Goal: Information Seeking & Learning: Learn about a topic

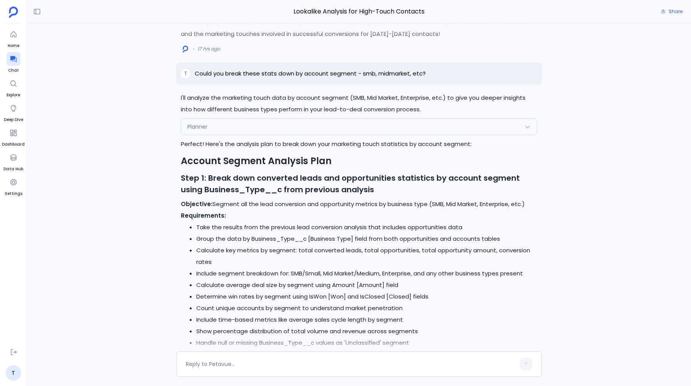
scroll to position [-160, 0]
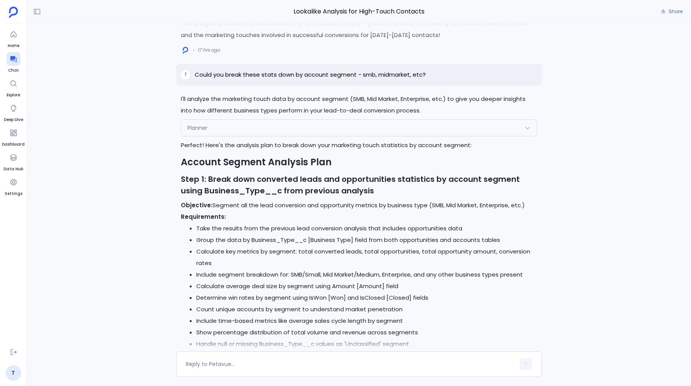
click at [242, 133] on div "Planner" at bounding box center [358, 128] width 355 height 16
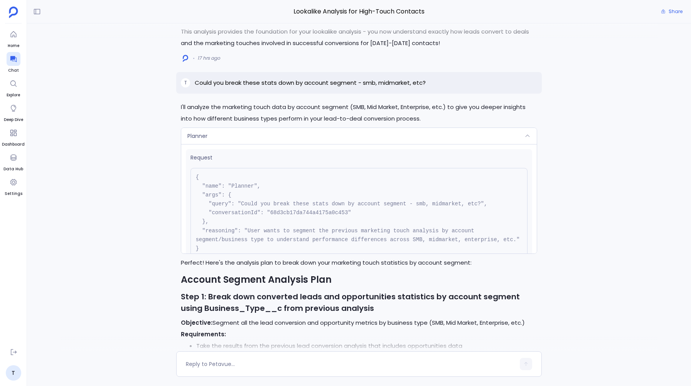
scroll to position [-285, 0]
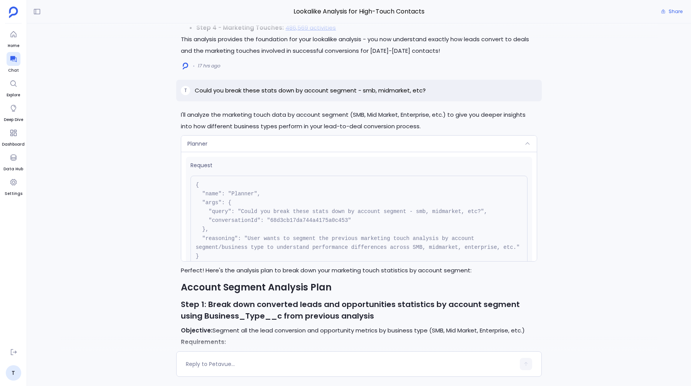
click at [211, 139] on div "Planner" at bounding box center [358, 144] width 355 height 16
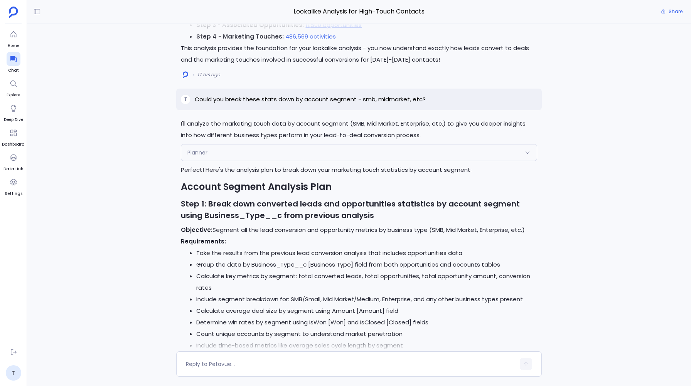
scroll to position [-176, 0]
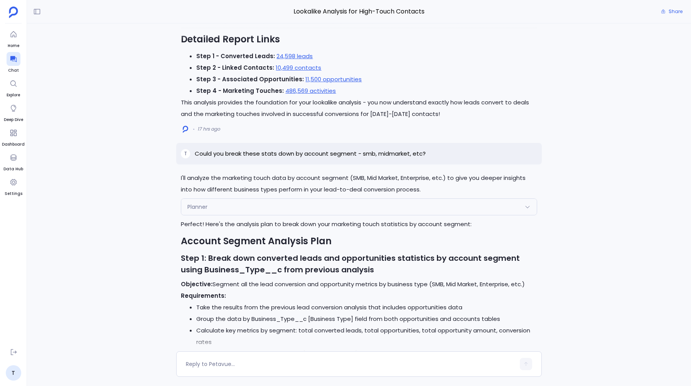
click at [217, 209] on div "Planner" at bounding box center [358, 207] width 355 height 16
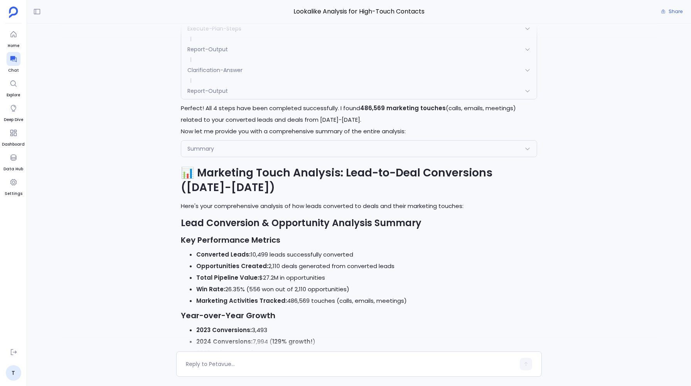
scroll to position [-1283, 0]
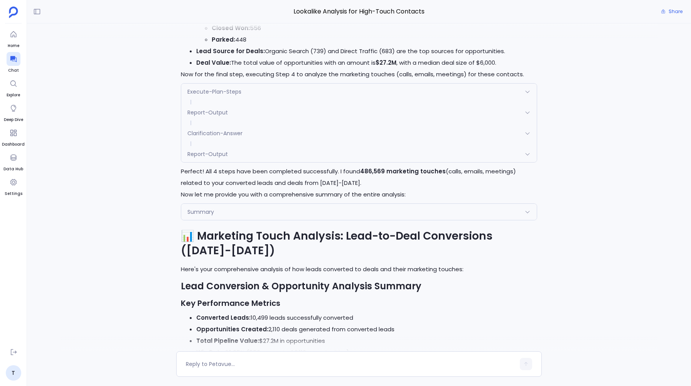
click at [207, 155] on span "Report-Output" at bounding box center [207, 154] width 40 height 8
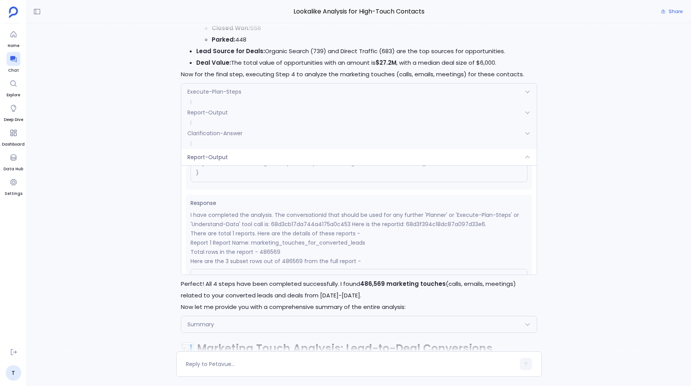
scroll to position [89, 0]
click at [276, 159] on div "Report-Output" at bounding box center [358, 157] width 355 height 16
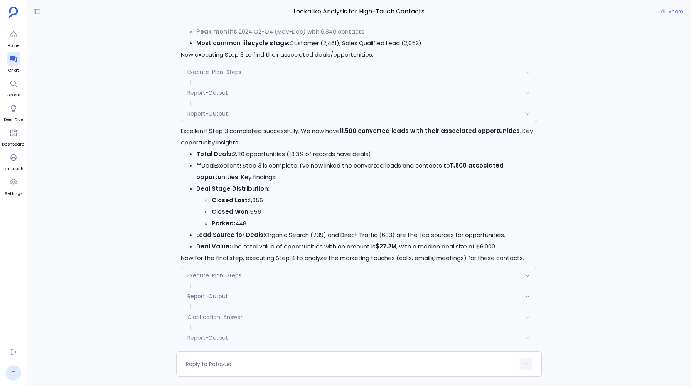
click at [241, 106] on div "Report-Output" at bounding box center [358, 114] width 355 height 16
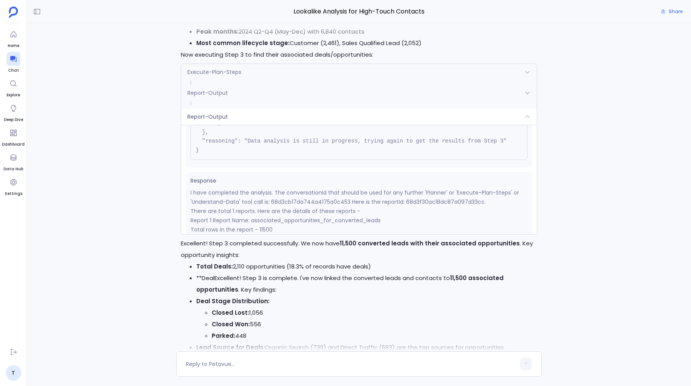
scroll to position [71, 0]
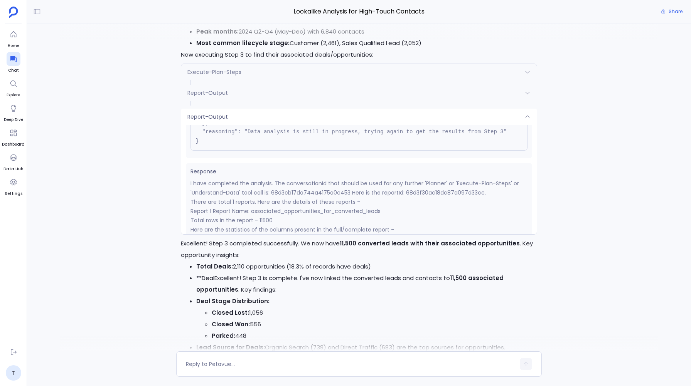
click at [250, 118] on div "Report-Output" at bounding box center [358, 117] width 355 height 16
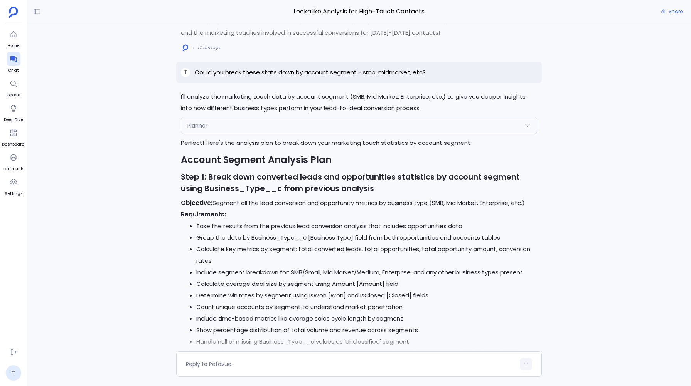
scroll to position [-156, 0]
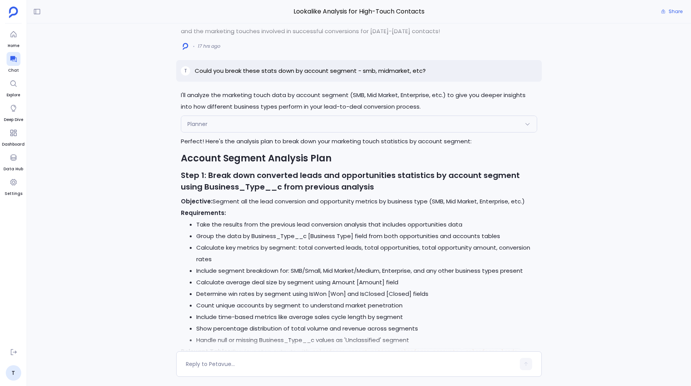
click at [241, 126] on div "Planner" at bounding box center [358, 124] width 355 height 16
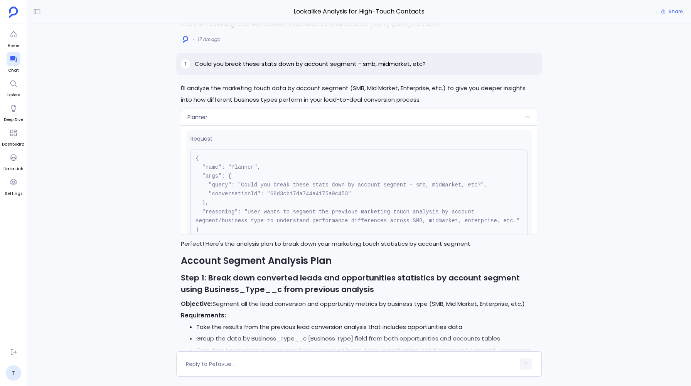
scroll to position [-266, 0]
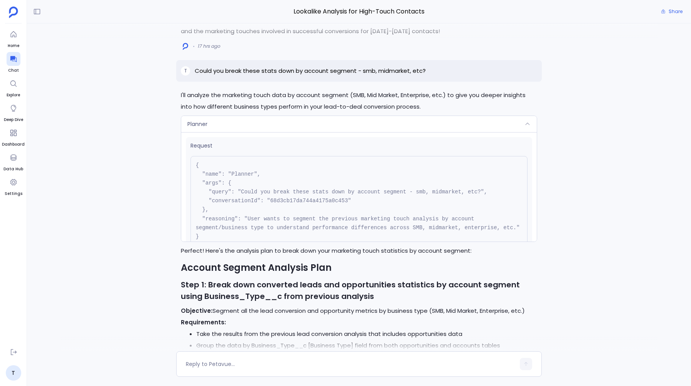
click at [210, 123] on div "Planner" at bounding box center [358, 124] width 355 height 16
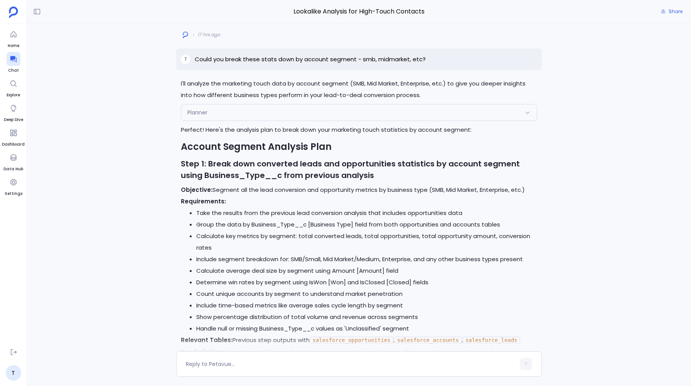
scroll to position [-143, 0]
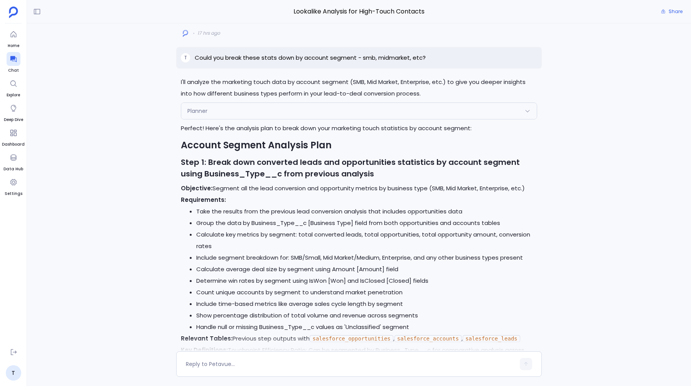
click at [209, 112] on div "Planner" at bounding box center [358, 111] width 355 height 16
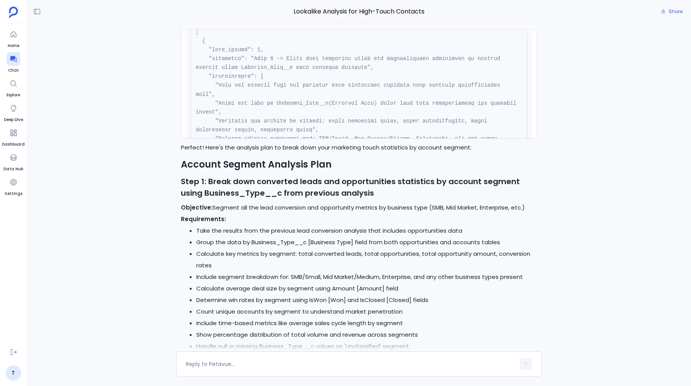
scroll to position [0, 0]
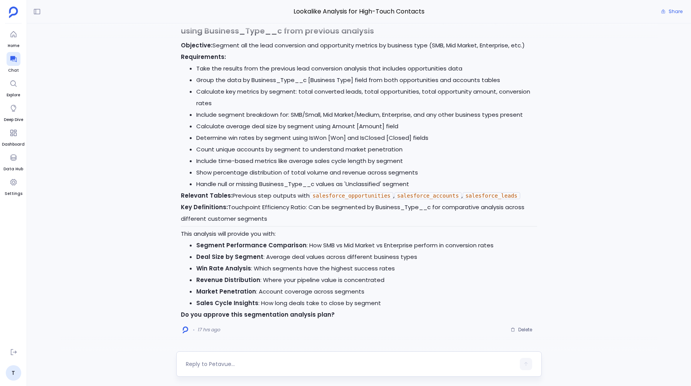
click at [213, 367] on textarea at bounding box center [350, 364] width 329 height 8
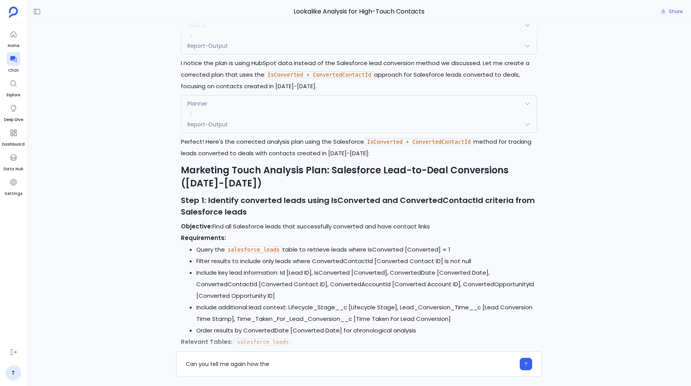
scroll to position [-2686, 0]
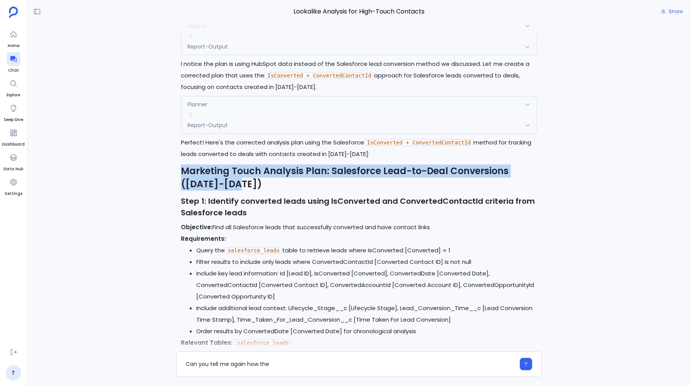
drag, startPoint x: 180, startPoint y: 170, endPoint x: 242, endPoint y: 178, distance: 62.2
copy strong "Marketing Touch Analysis Plan: Salesforce Lead-to-Deal Conversions ([DATE]-[DAT…"
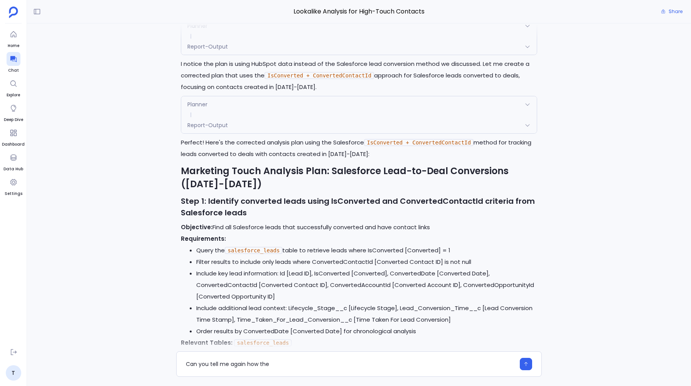
click at [244, 202] on strong "Step 1: Identify converted leads using IsConverted and ConvertedContactId crite…" at bounding box center [358, 207] width 354 height 22
click at [280, 364] on textarea "Can you tell me again how the" at bounding box center [350, 364] width 329 height 8
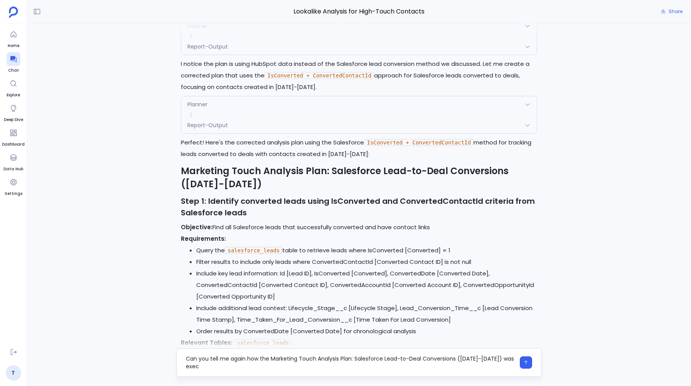
scroll to position [0, 0]
type textarea "Can you tell me again how the Marketing Touch Analysis Plan: Salesforce Lead-to…"
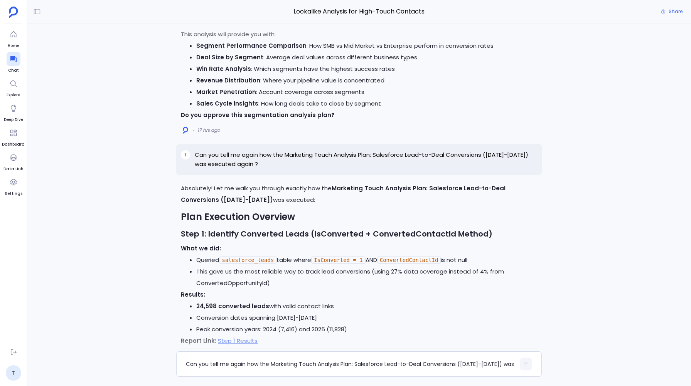
scroll to position [-663, 0]
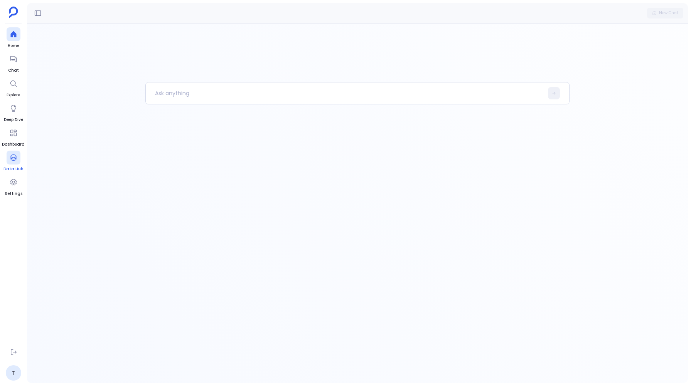
click at [10, 157] on icon at bounding box center [14, 158] width 8 height 8
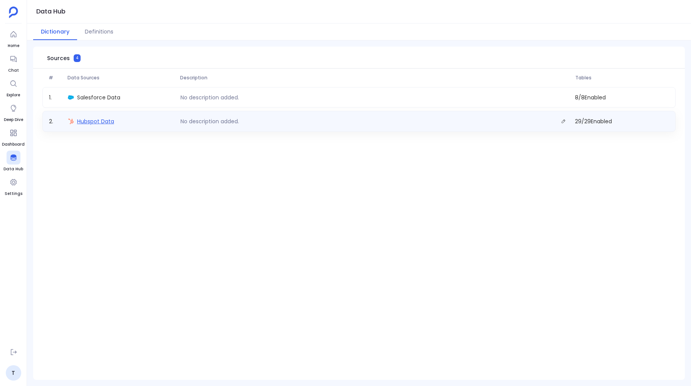
click at [101, 121] on span "Hubspot Data" at bounding box center [95, 122] width 37 height 8
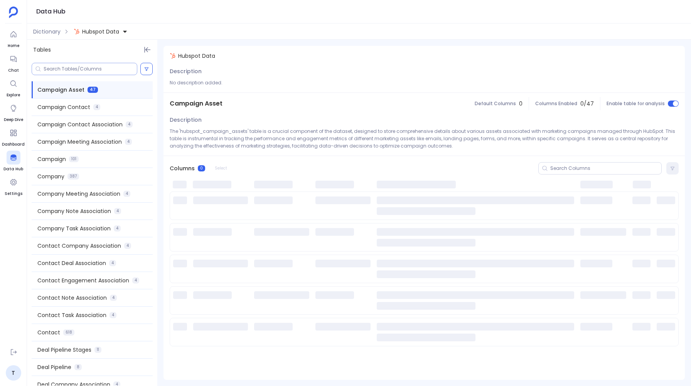
click at [69, 68] on input at bounding box center [90, 69] width 93 height 6
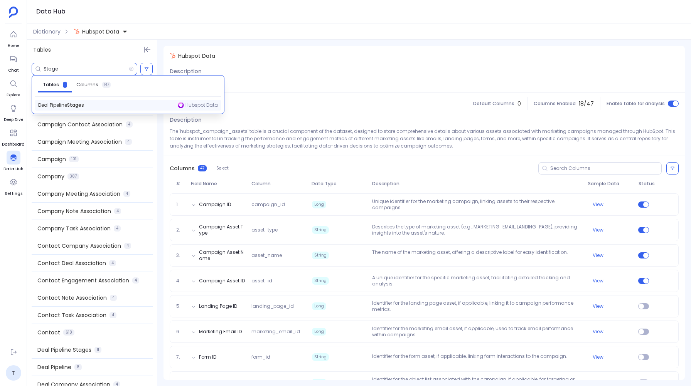
type input "Stage"
click at [62, 103] on span "Deal Pipeline Stage s" at bounding box center [61, 105] width 46 height 6
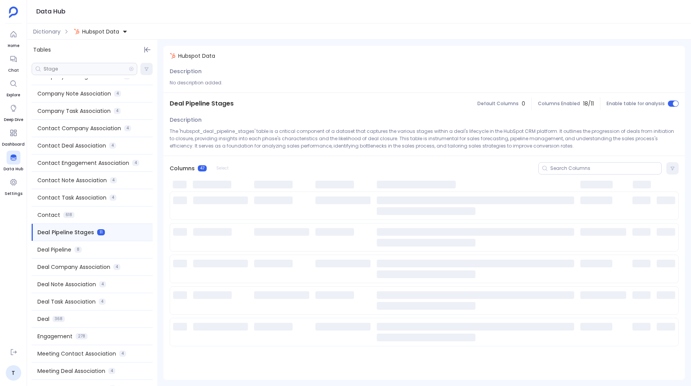
scroll to position [118, 0]
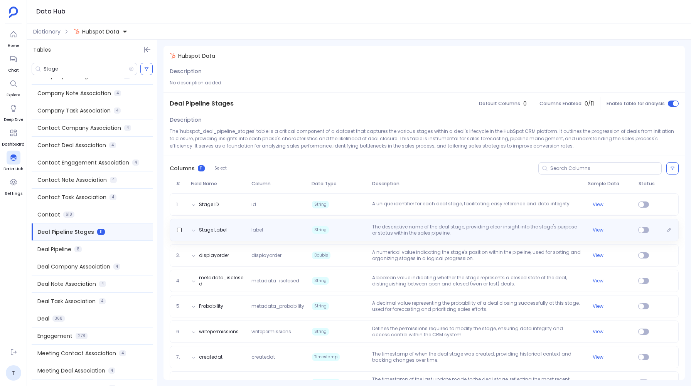
click at [380, 234] on p "The descriptive name of the deal stage, providing clear insight into the stage'…" at bounding box center [477, 230] width 216 height 12
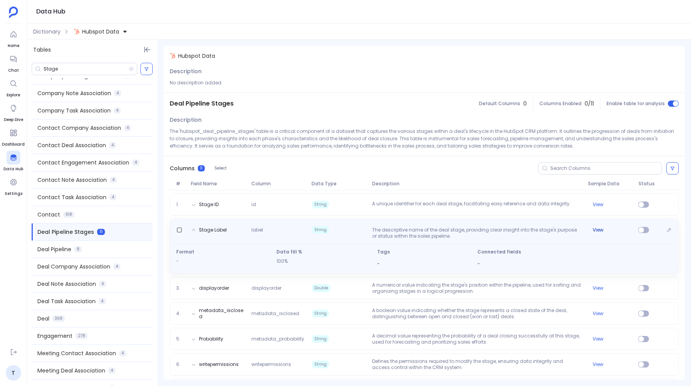
click at [595, 230] on button "View" at bounding box center [597, 230] width 11 height 6
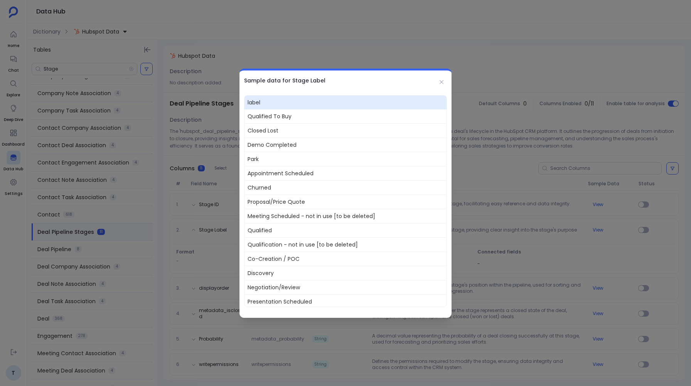
click at [554, 250] on div at bounding box center [345, 193] width 691 height 386
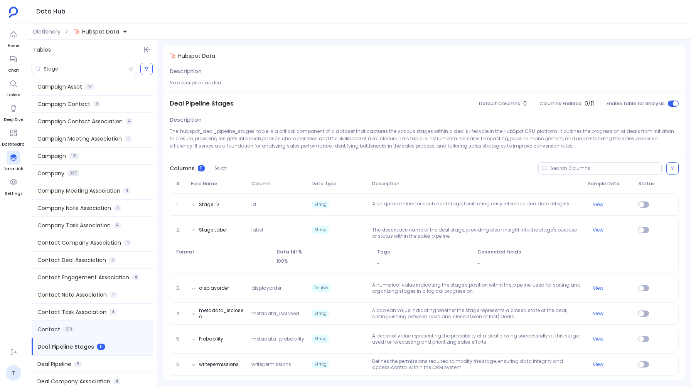
scroll to position [0, 0]
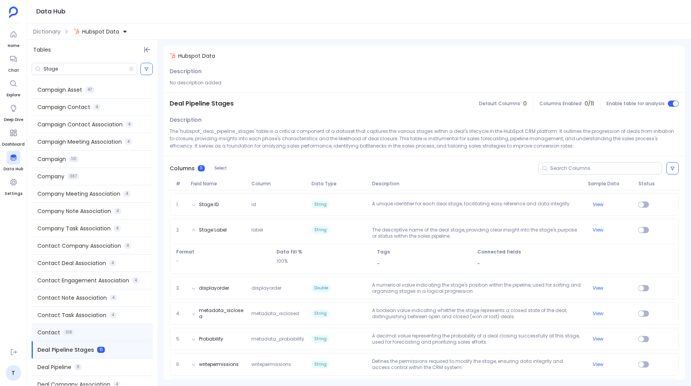
click at [76, 326] on div "Contact 618" at bounding box center [92, 332] width 121 height 17
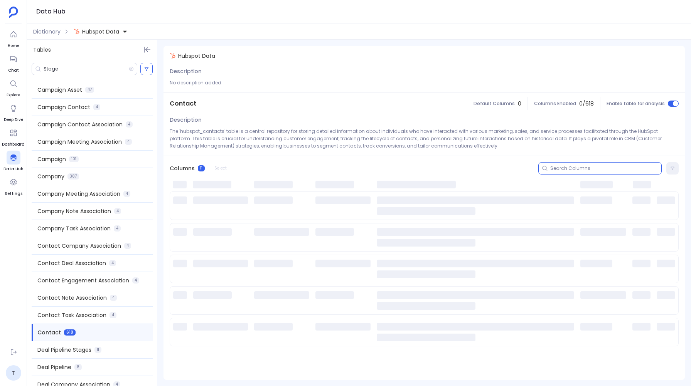
click at [556, 168] on input at bounding box center [605, 168] width 111 height 6
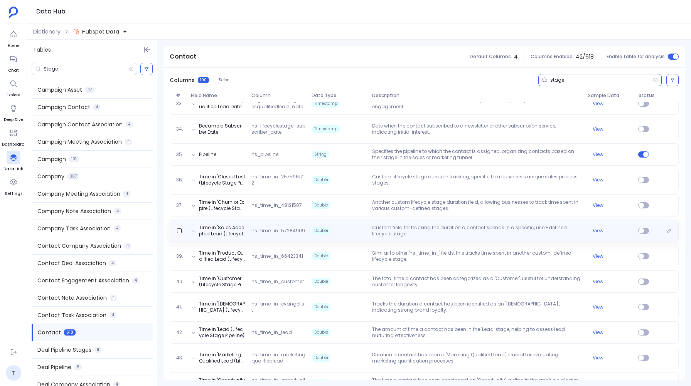
scroll to position [921, 0]
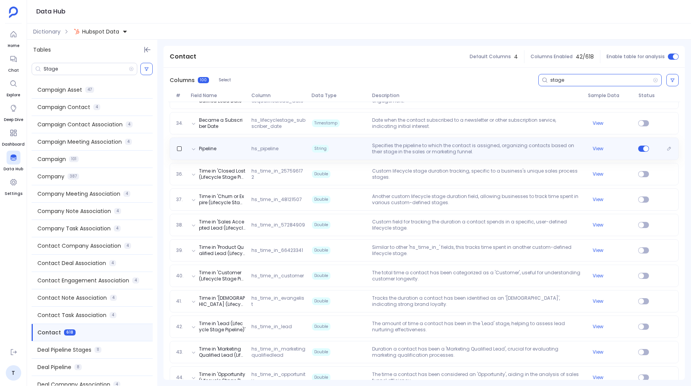
type input "stage"
click at [338, 148] on span "String" at bounding box center [339, 149] width 60 height 12
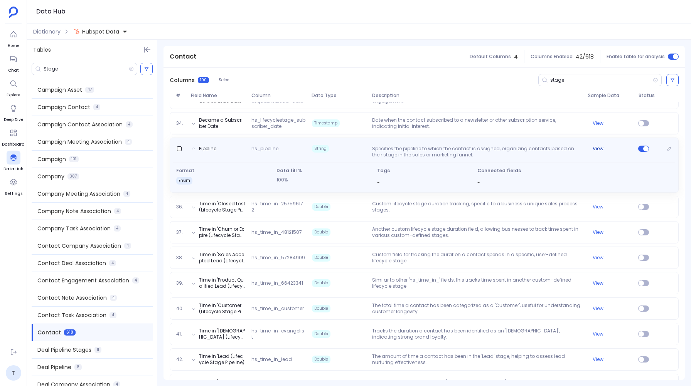
click at [597, 147] on button "View" at bounding box center [597, 149] width 11 height 6
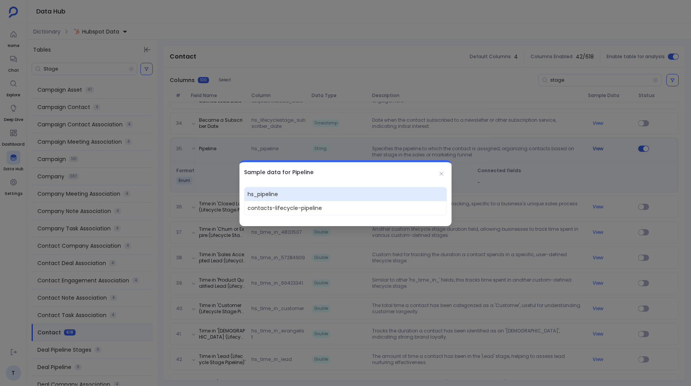
click at [597, 147] on div at bounding box center [345, 193] width 691 height 386
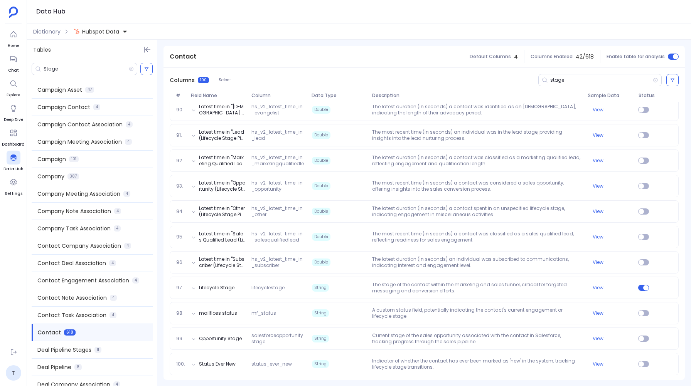
scroll to position [2393, 0]
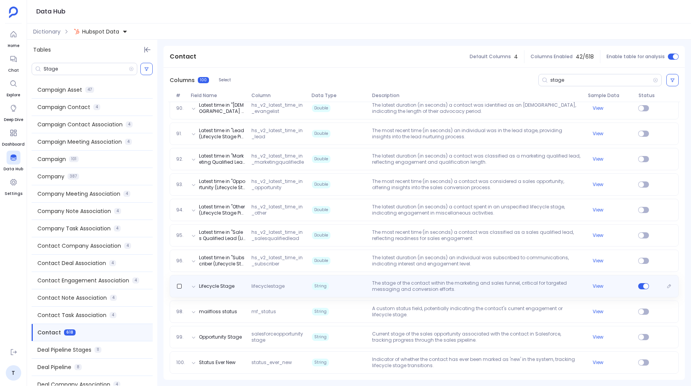
click at [403, 277] on div "Lifecycle Stage lifecyclestage String The stage of the contact within the marke…" at bounding box center [424, 286] width 509 height 22
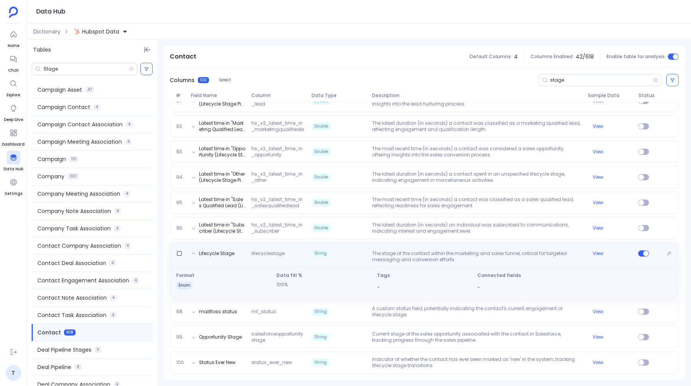
scroll to position [2360, 0]
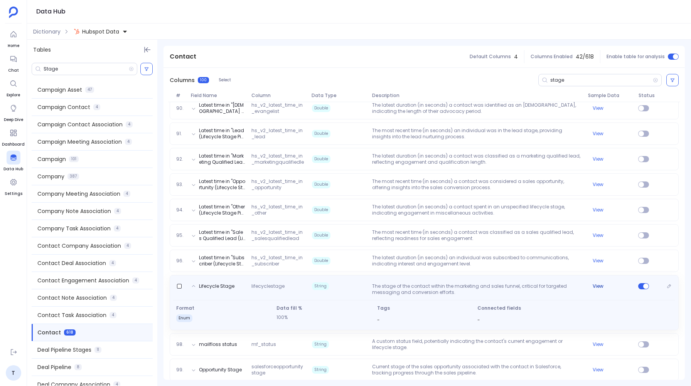
click at [596, 285] on button "View" at bounding box center [597, 286] width 11 height 6
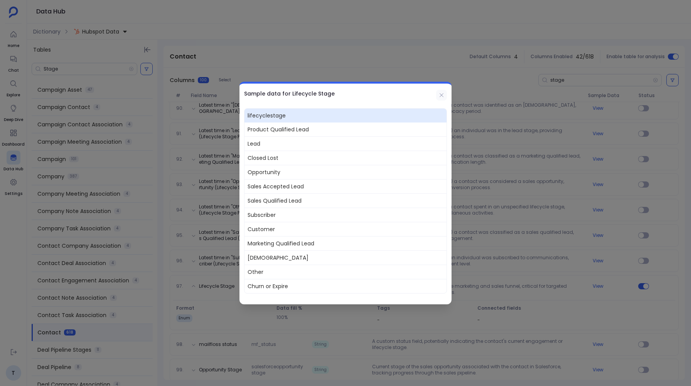
click at [442, 94] on icon at bounding box center [441, 95] width 6 height 6
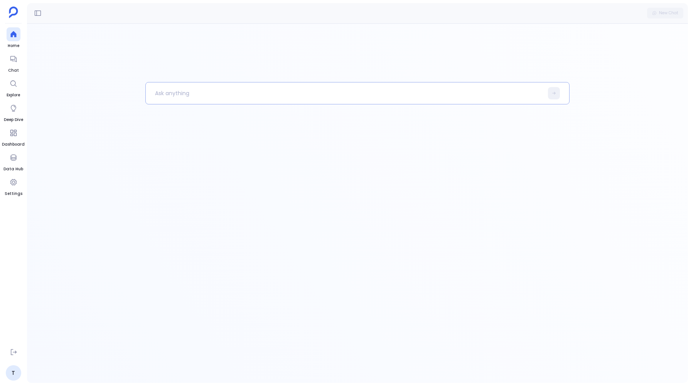
click at [170, 89] on p at bounding box center [344, 93] width 397 height 20
click at [243, 93] on p "I want to analyze on lead dropoff in marketing using hubspot" at bounding box center [340, 93] width 389 height 20
click at [328, 94] on p "I want to analyze on lead dropoffs in marketing using hubspot" at bounding box center [340, 93] width 389 height 20
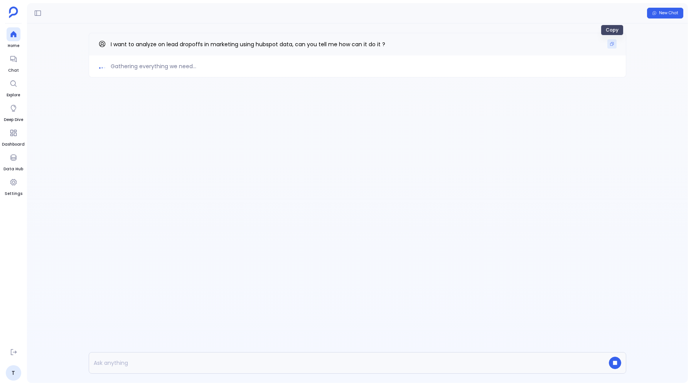
click at [611, 45] on icon "Copy" at bounding box center [611, 43] width 3 height 3
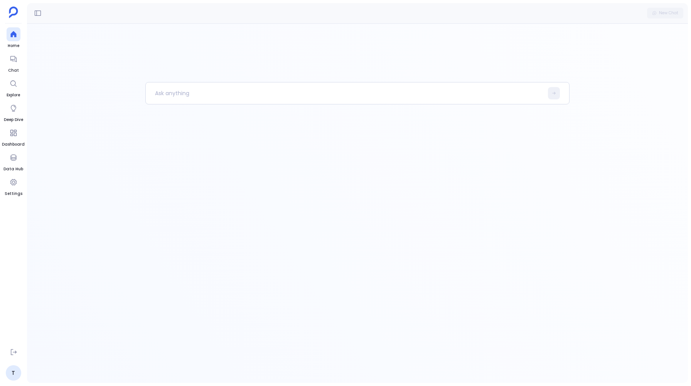
click at [6, 55] on ul "Home Chat Explore Deep Dive Dashboard Data Hub Settings" at bounding box center [13, 186] width 23 height 318
click at [12, 59] on icon at bounding box center [13, 59] width 6 height 6
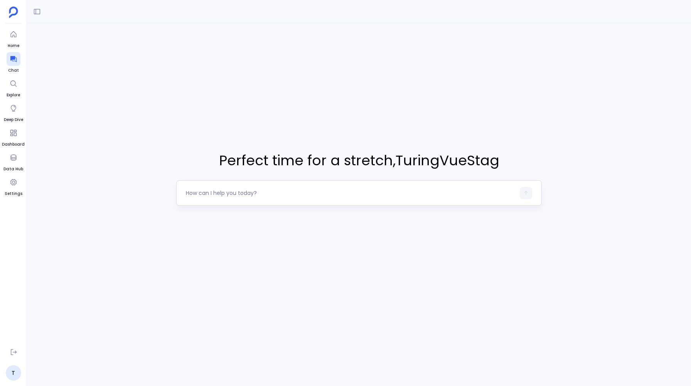
click at [197, 191] on textarea at bounding box center [350, 193] width 329 height 8
type textarea "I want to analyze on lead dropoffs in marketing using hubspot data, can you tel…"
click at [520, 197] on button "button" at bounding box center [525, 193] width 12 height 12
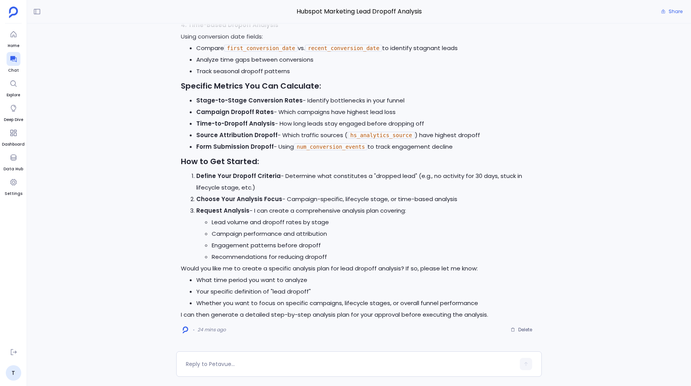
scroll to position [-453, 0]
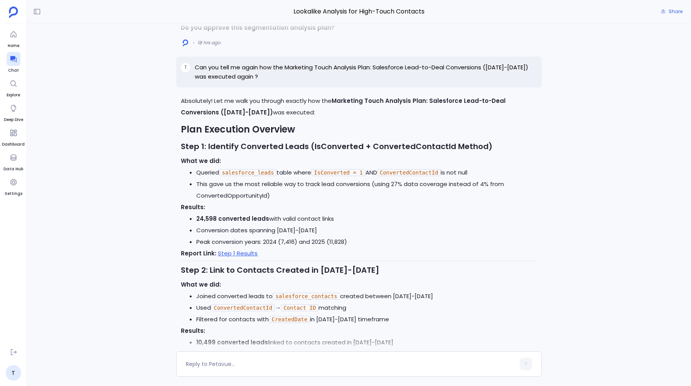
scroll to position [-569, 0]
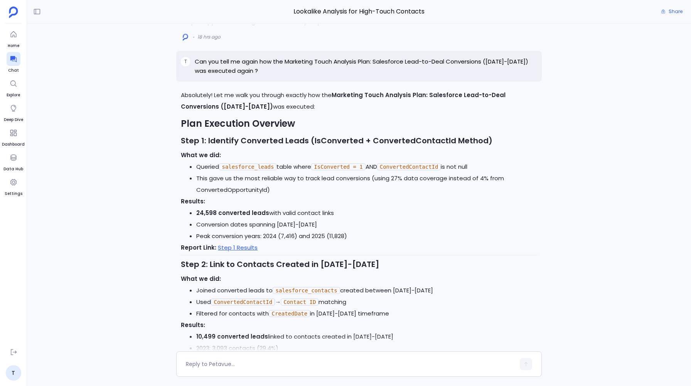
click at [202, 61] on p "Can you tell me again how the Marketing Touch Analysis Plan: Salesforce Lead-to…" at bounding box center [366, 66] width 342 height 18
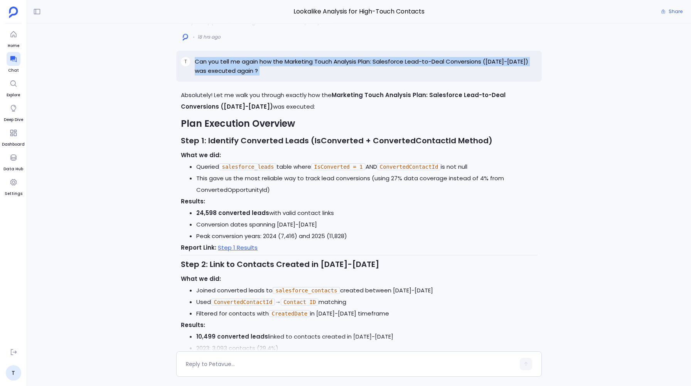
click at [202, 61] on p "Can you tell me again how the Marketing Touch Analysis Plan: Salesforce Lead-to…" at bounding box center [366, 66] width 342 height 18
copy p "Can you tell me again how the Marketing Touch Analysis Plan: Salesforce Lead-to…"
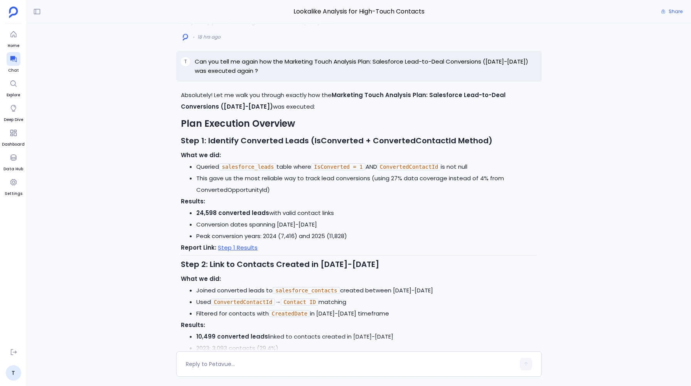
click at [156, 184] on div "Absolutely! Let me walk you through exactly how the Marketing Touch Analysis Pl…" at bounding box center [359, 188] width 664 height 328
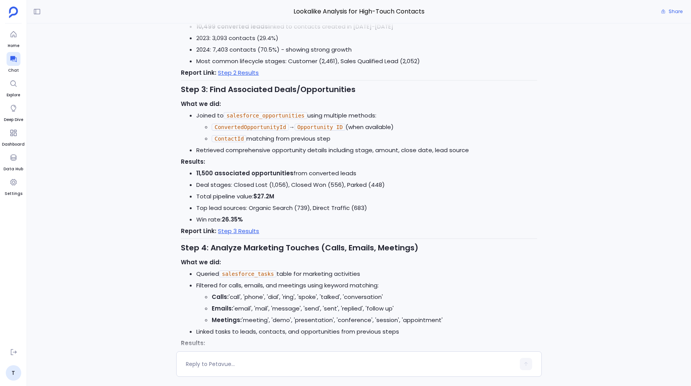
scroll to position [0, 0]
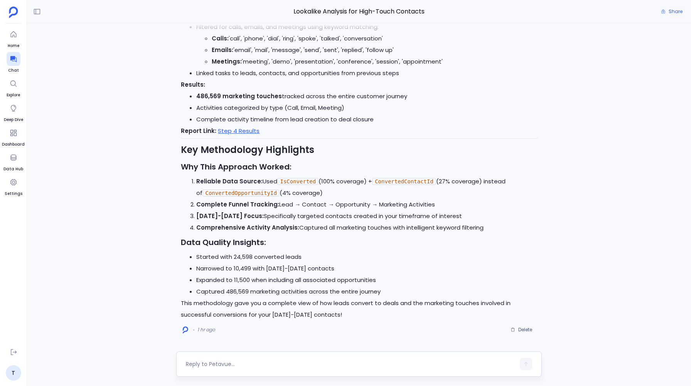
click at [207, 369] on div at bounding box center [350, 364] width 329 height 12
click at [200, 365] on textarea at bounding box center [350, 364] width 329 height 8
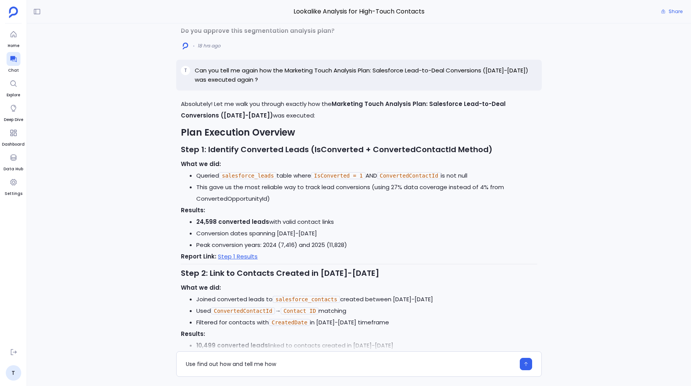
scroll to position [-580, 0]
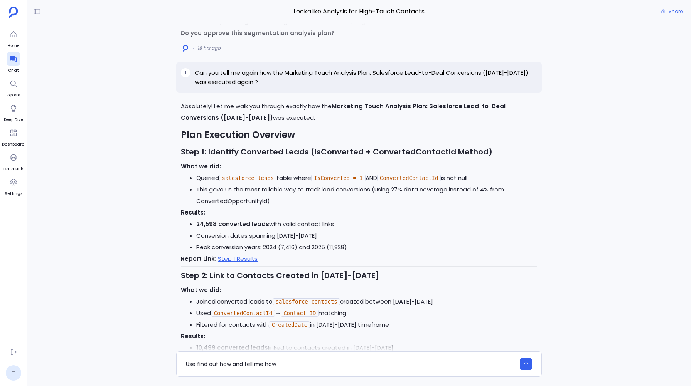
type textarea "Use find out how and tell me how"
click at [204, 69] on p "Can you tell me again how the Marketing Touch Analysis Plan: Salesforce Lead-to…" at bounding box center [366, 77] width 342 height 18
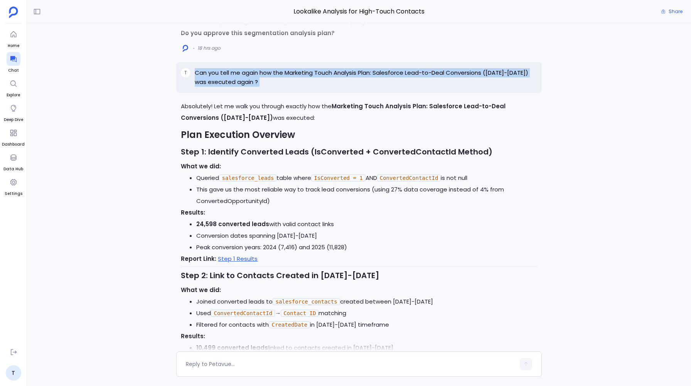
click at [204, 69] on p "Can you tell me again how the Marketing Touch Analysis Plan: Salesforce Lead-to…" at bounding box center [366, 77] width 342 height 18
copy p "Can you tell me again how the Marketing Touch Analysis Plan: Salesforce Lead-to…"
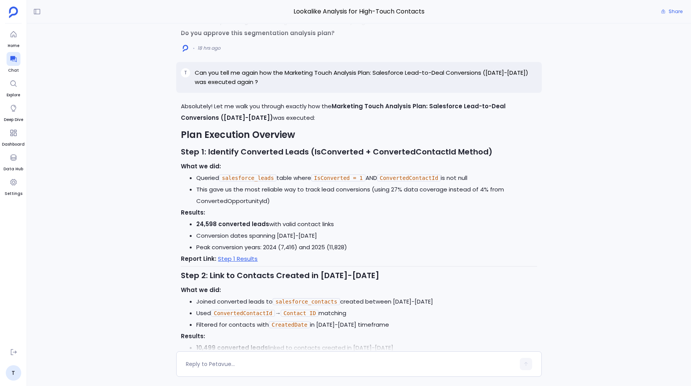
click at [218, 172] on li "Queried salesforce_leads table where IsConverted = 1 AND ConvertedContactId is …" at bounding box center [366, 178] width 340 height 12
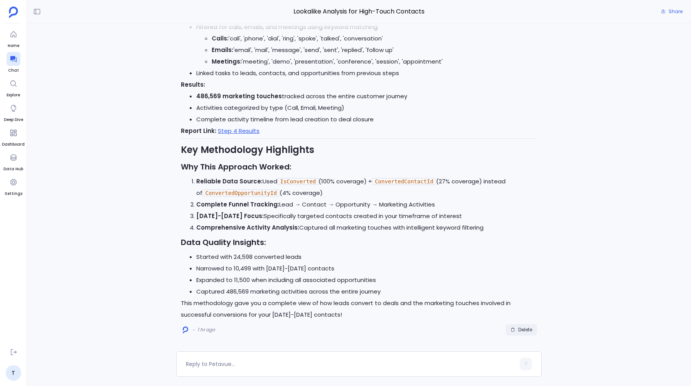
click at [519, 333] on button "Delete" at bounding box center [521, 330] width 32 height 12
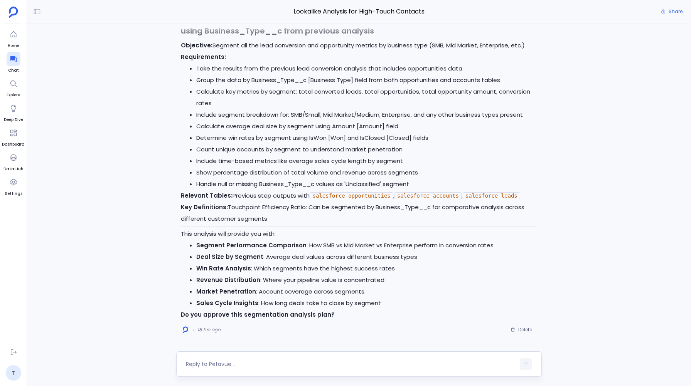
click at [210, 364] on textarea at bounding box center [350, 364] width 329 height 8
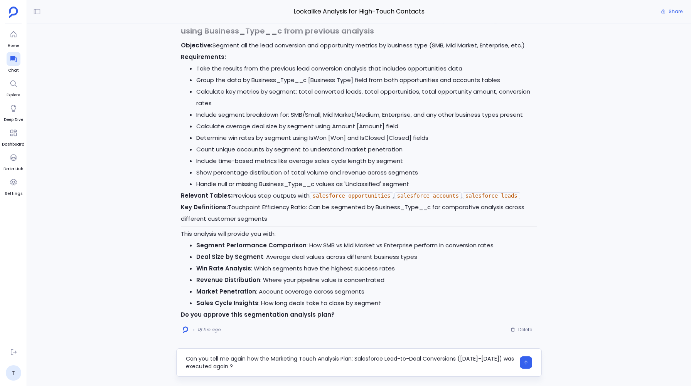
click at [218, 366] on textarea "Can you tell me again how the Marketing Touch Analysis Plan: Salesforce Lead-to…" at bounding box center [350, 362] width 329 height 15
type textarea "Can you tell me again how the Marketing Touch Analysis Plan: Salesforce Lead-to…"
click at [524, 364] on icon "button" at bounding box center [525, 362] width 5 height 5
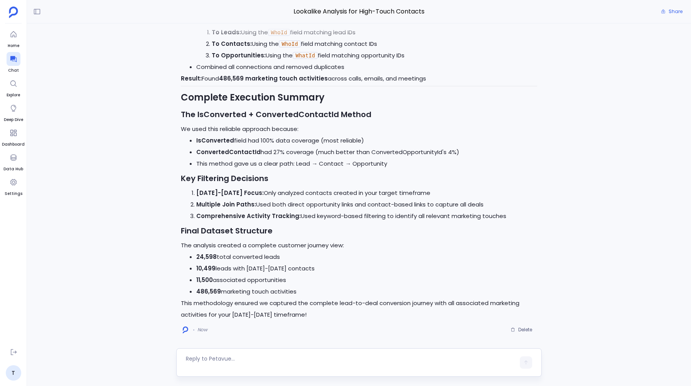
click at [209, 358] on textarea at bounding box center [350, 362] width 329 height 15
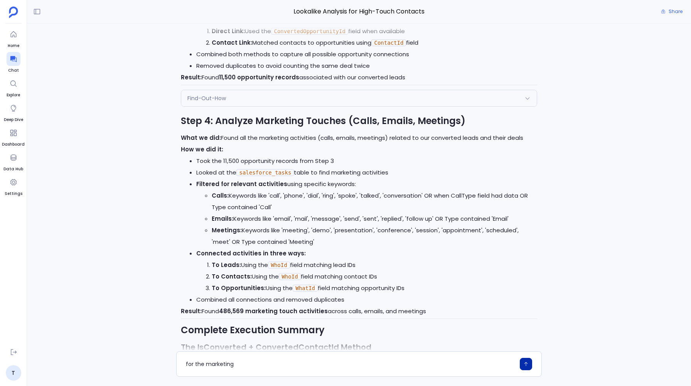
scroll to position [-342, 0]
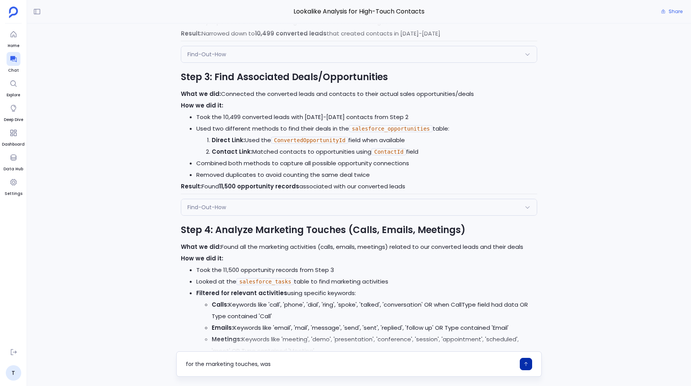
click at [263, 366] on textarea "for the marketing touches, was" at bounding box center [350, 364] width 329 height 8
click at [197, 364] on textarea "for the marketing touches" at bounding box center [350, 364] width 329 height 8
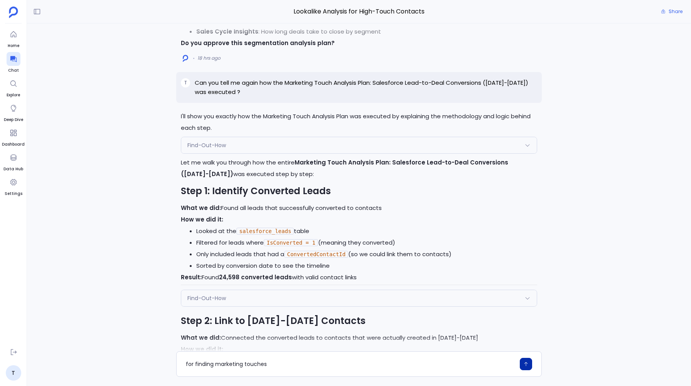
scroll to position [-717, 0]
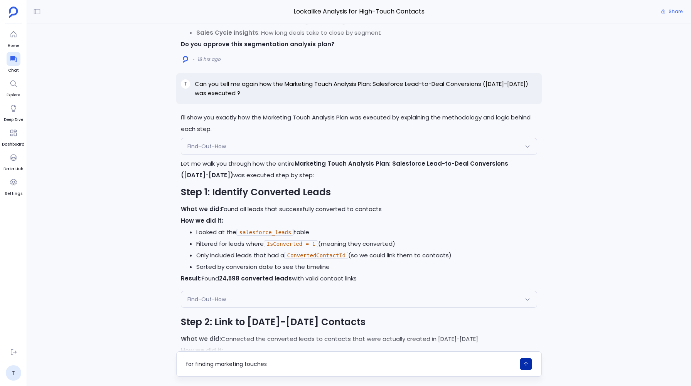
click at [272, 363] on textarea "for finding marketing touches" at bounding box center [350, 364] width 329 height 8
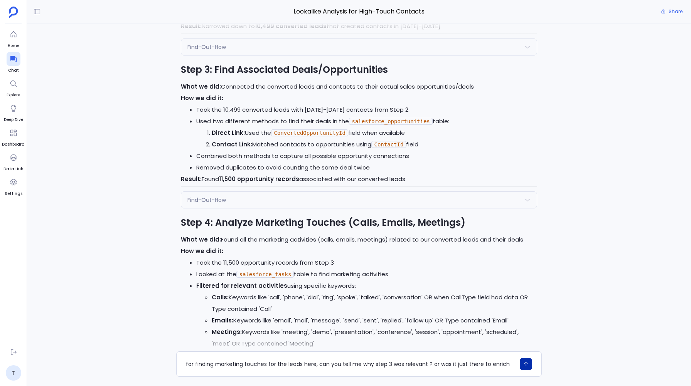
scroll to position [0, 0]
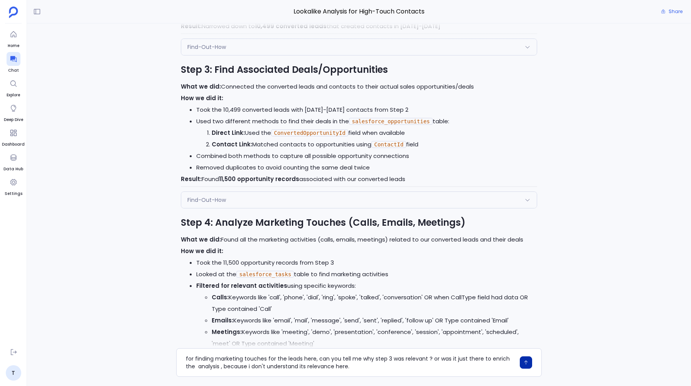
type textarea "for finding marketing touches for the leads here, can you tell me why step 3 wa…"
click at [526, 362] on icon "button" at bounding box center [525, 362] width 5 height 5
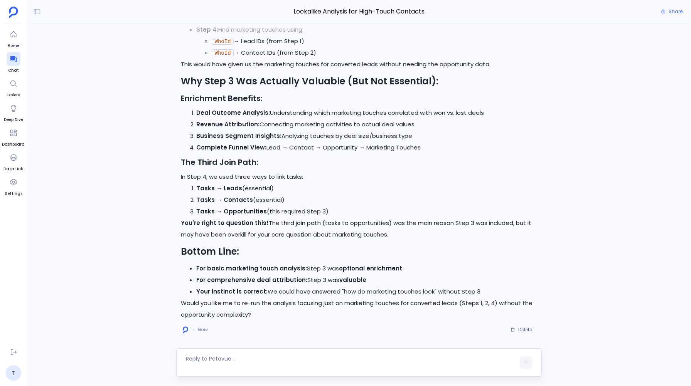
click at [189, 358] on textarea at bounding box center [350, 362] width 329 height 15
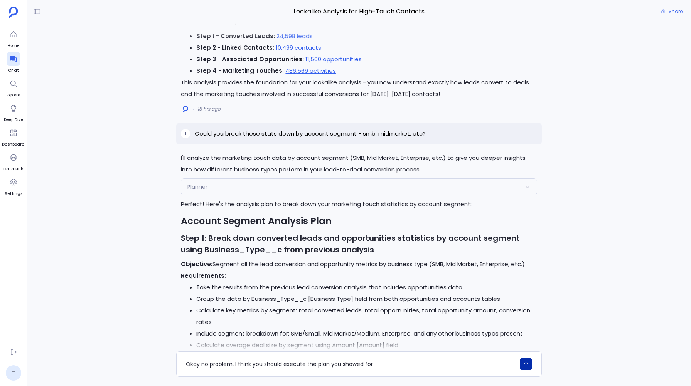
scroll to position [-1790, 0]
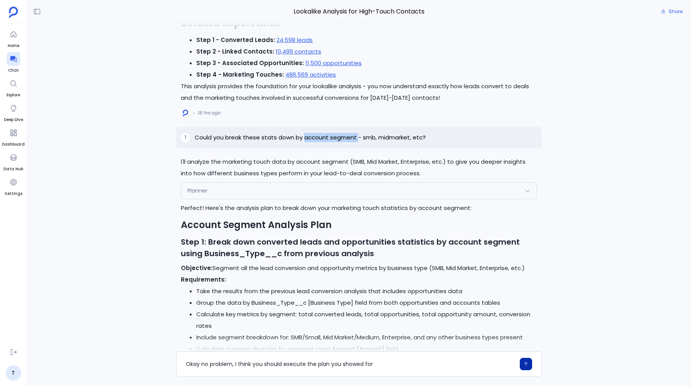
drag, startPoint x: 303, startPoint y: 122, endPoint x: 356, endPoint y: 125, distance: 52.9
click at [356, 133] on p "Could you break these stats down by account segment - smb, midmarket, etc?" at bounding box center [310, 137] width 231 height 9
copy p "account segment"
click at [374, 364] on textarea "Okay no problem, I think you should execute the plan you showed for" at bounding box center [350, 364] width 329 height 8
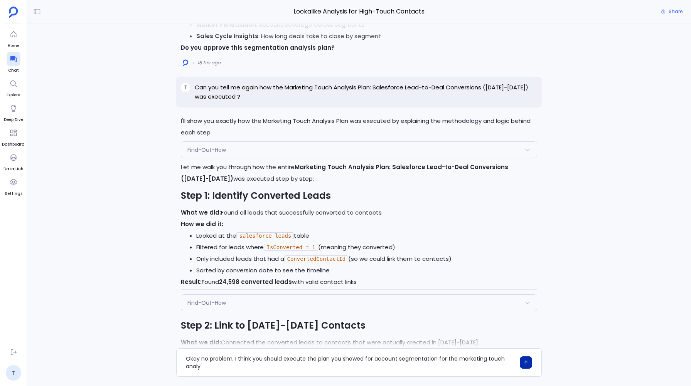
scroll to position [0, 0]
type textarea "Okay no problem, I think you should execute the plan you showed for account seg…"
click at [526, 360] on icon "button" at bounding box center [525, 362] width 5 height 5
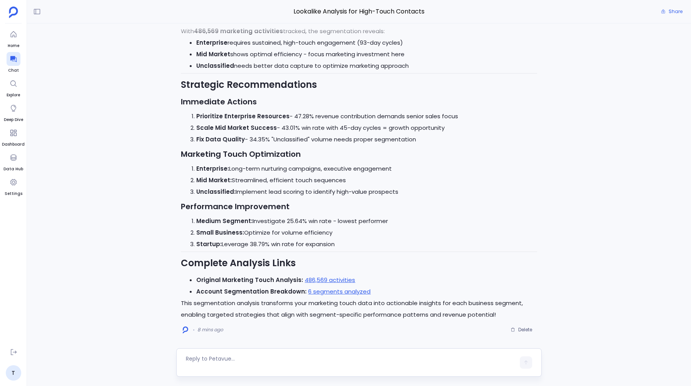
click at [195, 358] on textarea at bounding box center [350, 362] width 329 height 15
click at [207, 363] on textarea at bounding box center [350, 362] width 329 height 15
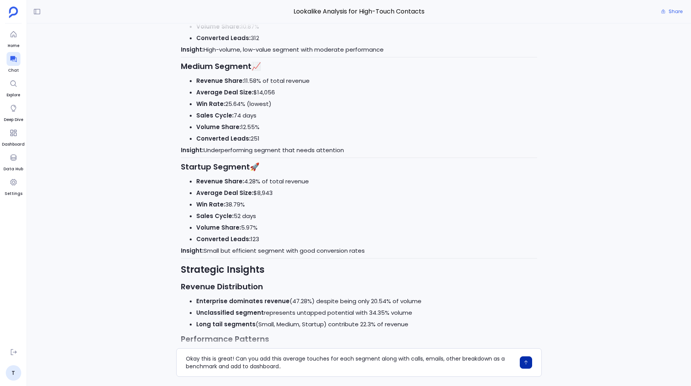
scroll to position [-377, 0]
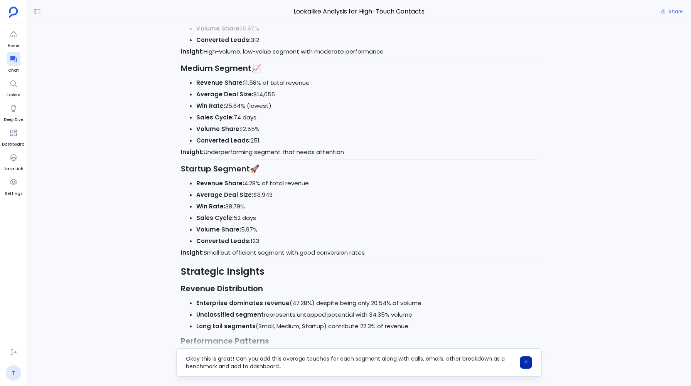
drag, startPoint x: 338, startPoint y: 360, endPoint x: 282, endPoint y: 360, distance: 55.5
click at [282, 360] on textarea "Okay this is great! Can you add this average touches for each segment along wit…" at bounding box center [350, 362] width 329 height 15
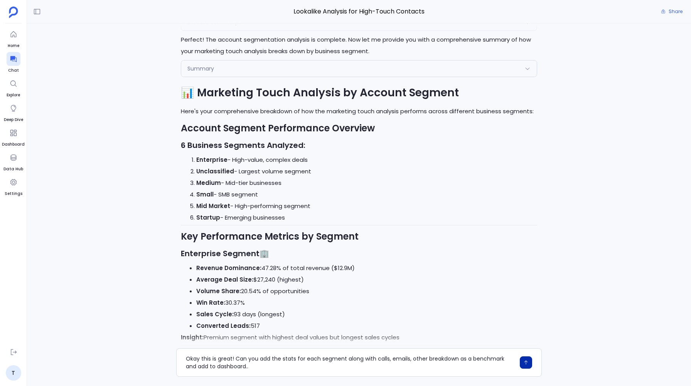
scroll to position [-964, 0]
drag, startPoint x: 374, startPoint y: 358, endPoint x: 424, endPoint y: 358, distance: 50.1
click at [424, 358] on textarea "Okay this is great! Can you add the stats for each segment along with calls, em…" at bounding box center [350, 362] width 329 height 15
click at [416, 359] on textarea "Okay this is great! Can you add the stats for each segment along with the break…" at bounding box center [350, 362] width 329 height 15
click at [223, 366] on textarea "Okay this is great! Can you add the stats for each segment along with the break…" at bounding box center [350, 362] width 329 height 15
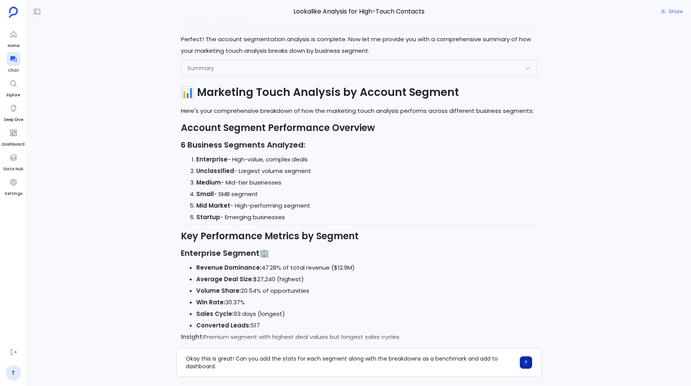
type textarea "Okay this is great! Can you add the stats for each segment along with the break…"
click at [522, 363] on button "button" at bounding box center [525, 362] width 12 height 12
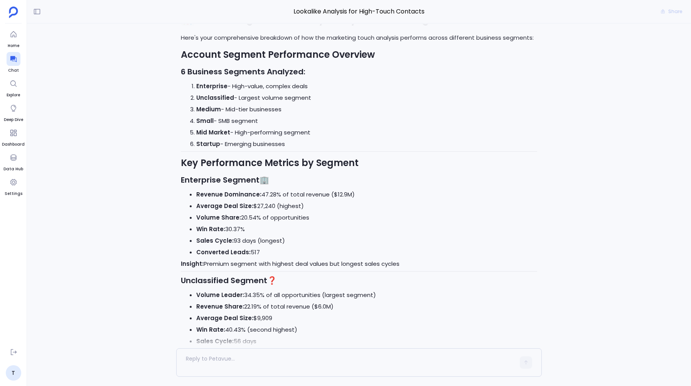
scroll to position [0, 0]
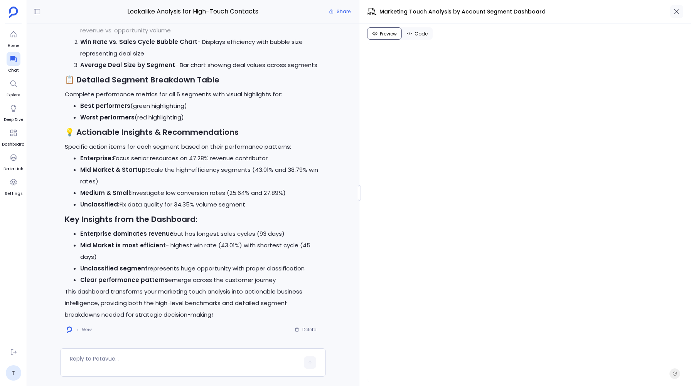
click at [678, 11] on icon "button" at bounding box center [676, 12] width 8 height 8
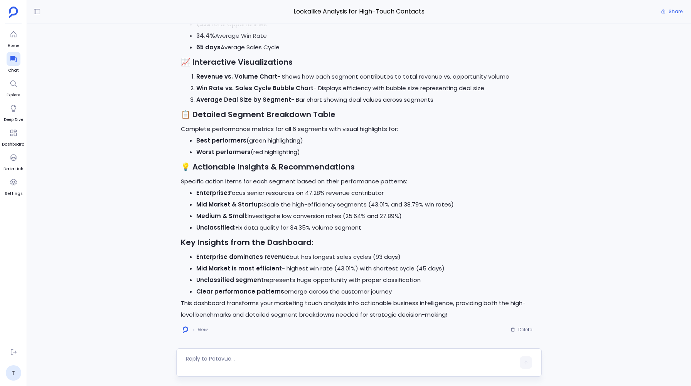
click at [194, 362] on textarea at bounding box center [350, 362] width 329 height 15
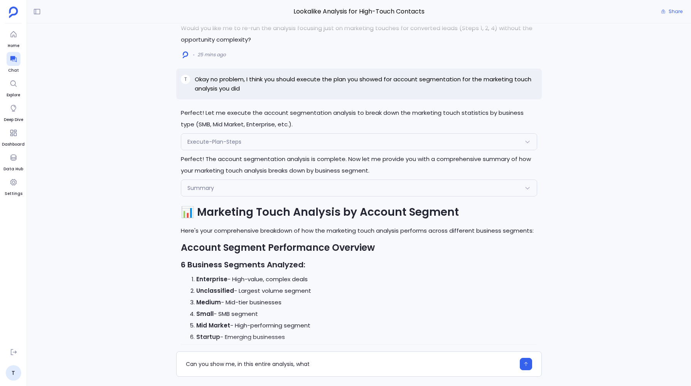
scroll to position [-1612, 0]
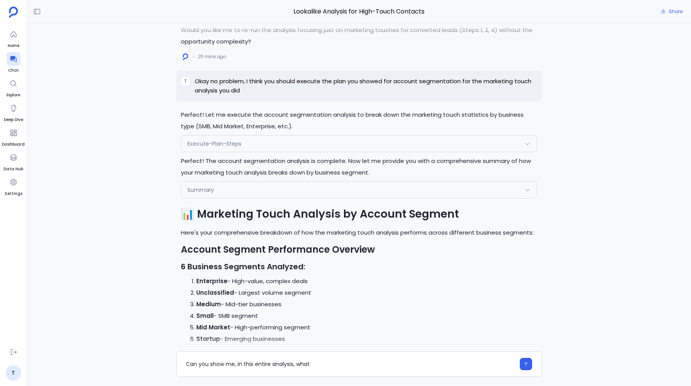
type textarea "Can you show me, in this entire analysis, what"
click at [129, 74] on div "Perfect! I'll create a comprehensive dashboard that includes all the segment st…" at bounding box center [359, 188] width 664 height 328
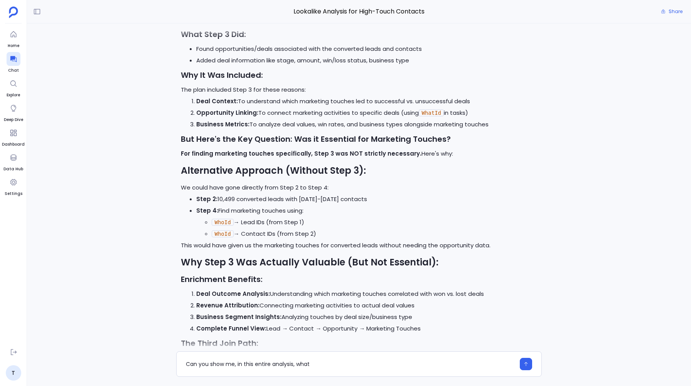
scroll to position [-2066, 0]
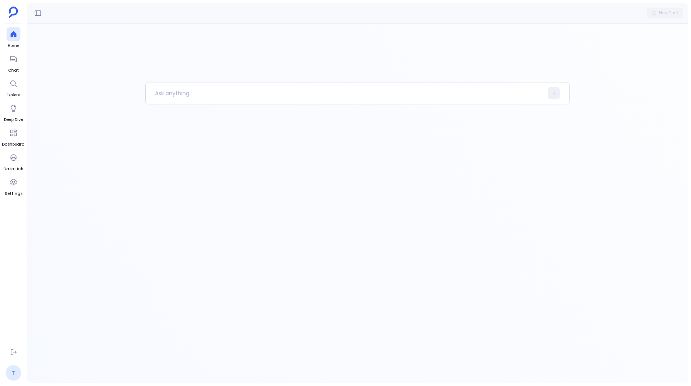
click at [11, 373] on link "T" at bounding box center [13, 372] width 15 height 15
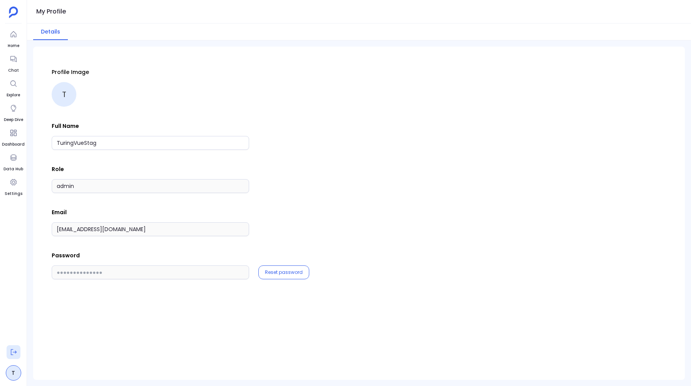
click at [14, 348] on icon at bounding box center [14, 352] width 8 height 8
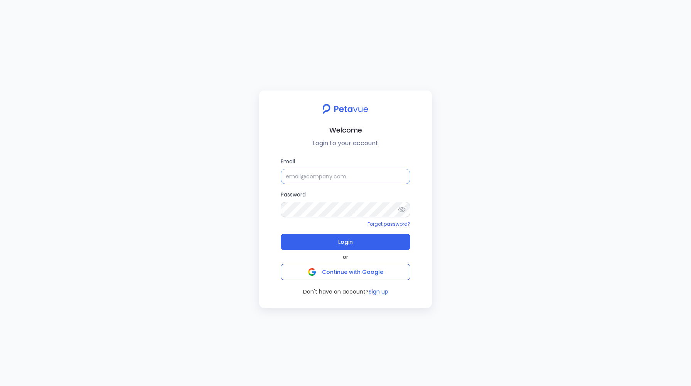
click at [336, 180] on input "Email" at bounding box center [345, 176] width 129 height 15
type input "[EMAIL_ADDRESS][DOMAIN_NAME]"
click at [401, 209] on icon at bounding box center [401, 210] width 7 height 6
click at [190, 199] on div "Welcome Login to your account Email [EMAIL_ADDRESS][DOMAIN_NAME] Password Forgo…" at bounding box center [345, 193] width 691 height 386
click at [333, 244] on button "Login" at bounding box center [345, 242] width 129 height 16
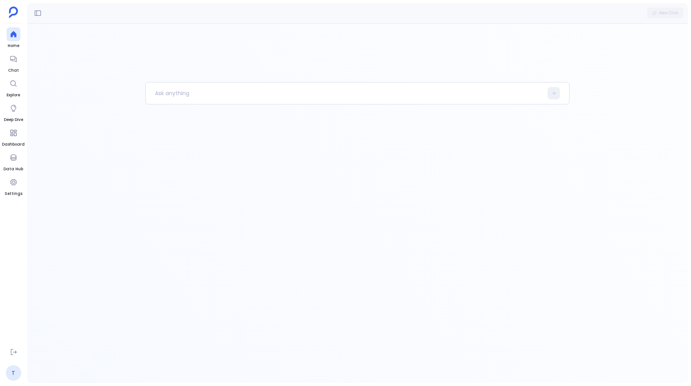
click at [15, 371] on link "T" at bounding box center [13, 372] width 15 height 15
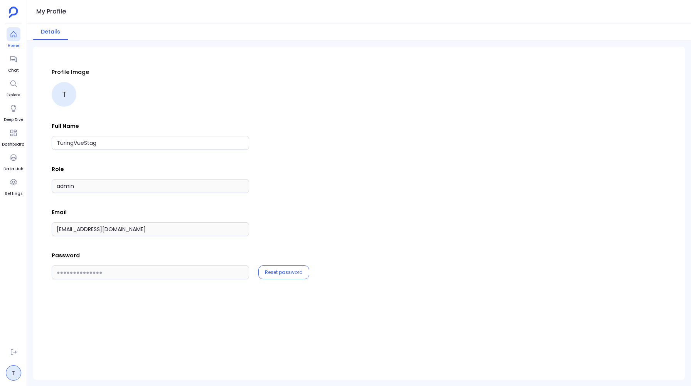
click at [10, 41] on link "Home" at bounding box center [14, 38] width 14 height 22
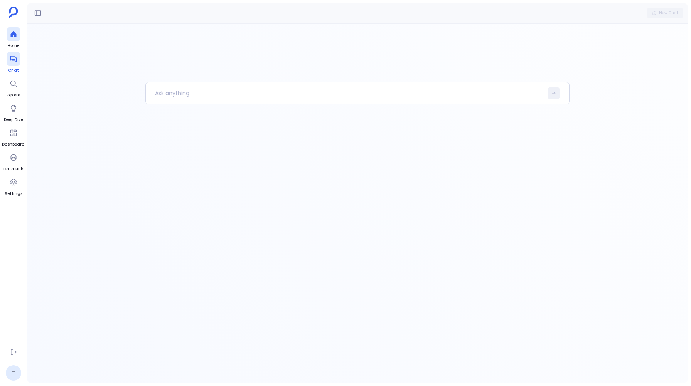
click at [12, 64] on div at bounding box center [14, 59] width 14 height 14
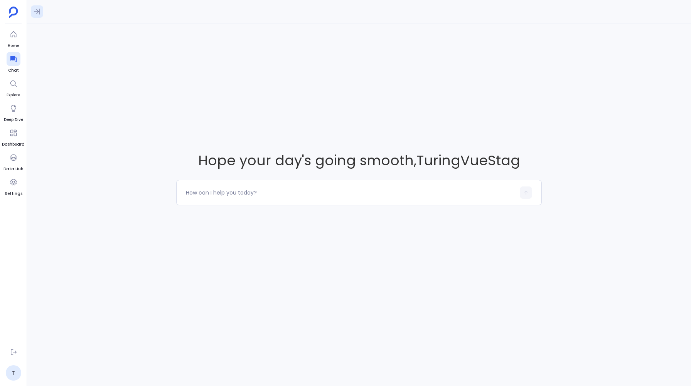
click at [36, 7] on button at bounding box center [37, 11] width 12 height 12
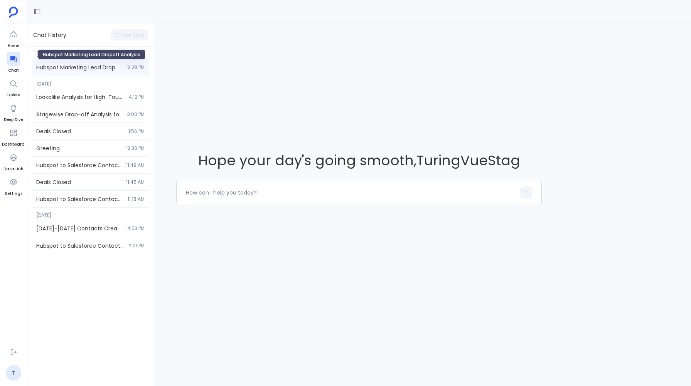
click at [57, 65] on span "Hubspot Marketing Lead Dropoff Analysis" at bounding box center [78, 68] width 85 height 8
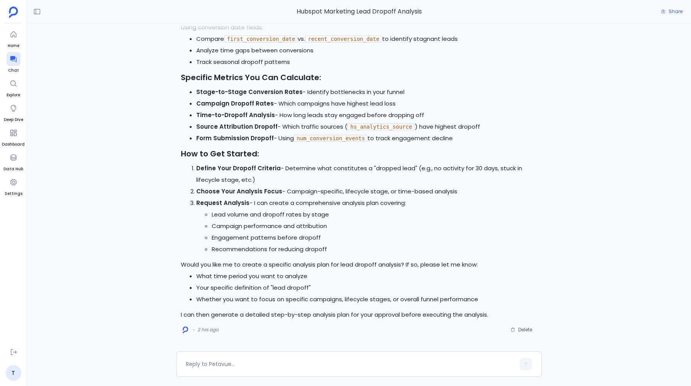
scroll to position [-481, 0]
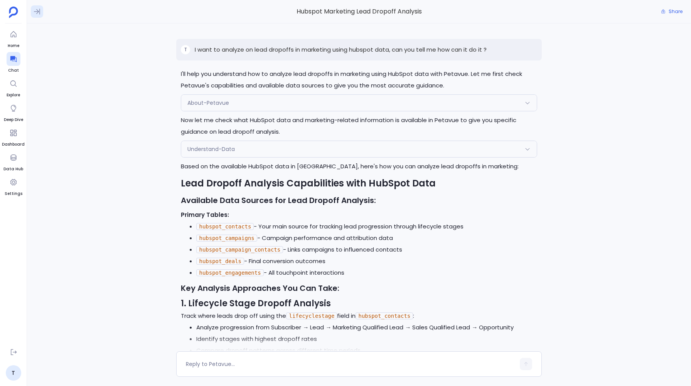
click at [32, 8] on button at bounding box center [37, 11] width 12 height 12
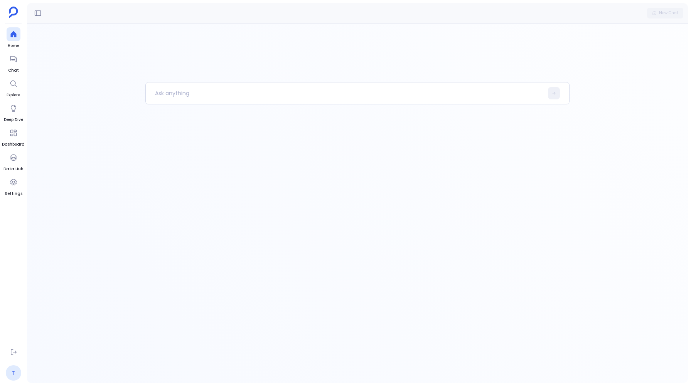
click at [18, 373] on link "T" at bounding box center [13, 372] width 15 height 15
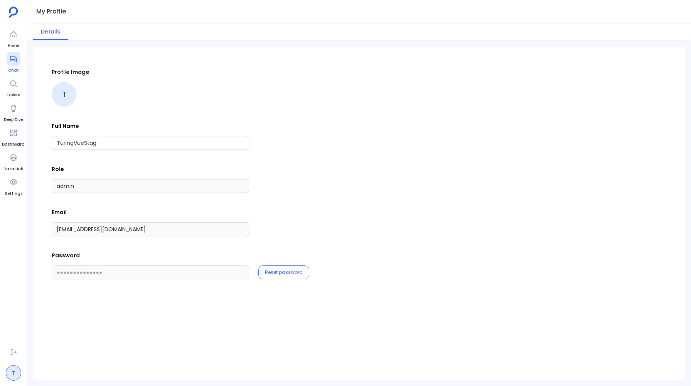
click at [15, 67] on span "Chat" at bounding box center [14, 70] width 14 height 6
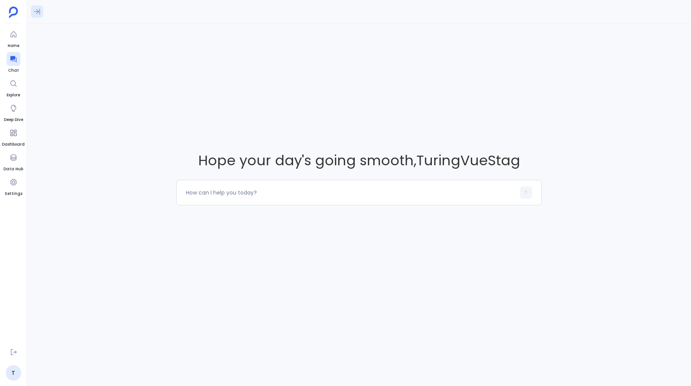
click at [34, 11] on icon at bounding box center [37, 12] width 8 height 8
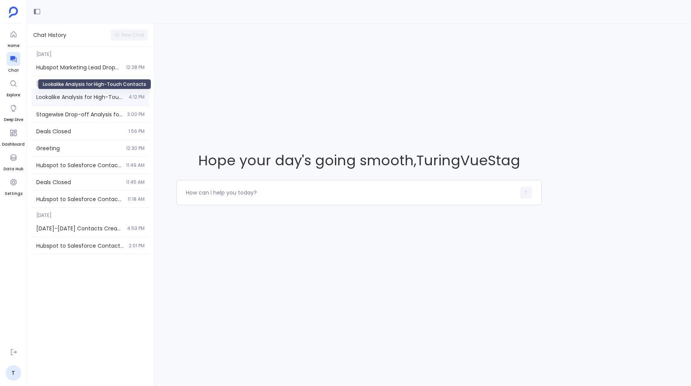
click at [52, 97] on span "Lookalike Analysis for High-Touch Contacts" at bounding box center [80, 97] width 88 height 8
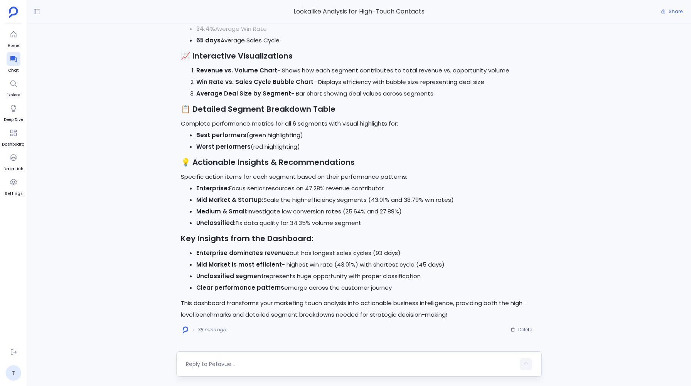
click at [203, 369] on div at bounding box center [350, 364] width 329 height 12
click at [202, 366] on textarea at bounding box center [350, 364] width 329 height 8
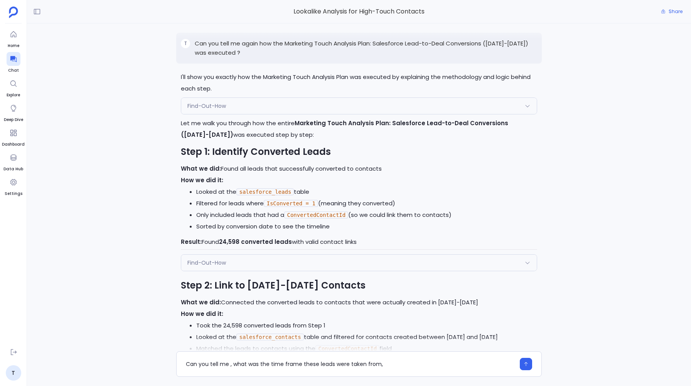
scroll to position [-3225, 0]
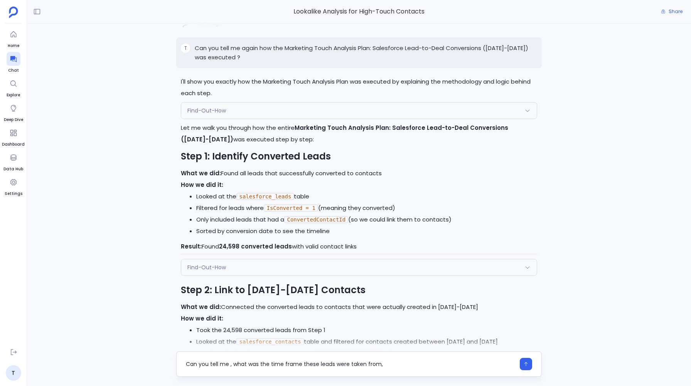
click at [316, 363] on textarea "Can you tell me , what was the time frame these leads were taken from," at bounding box center [350, 364] width 329 height 8
click at [414, 362] on textarea "Can you tell me , what was the time frame these salesforce leads were taken fro…" at bounding box center [350, 364] width 329 height 8
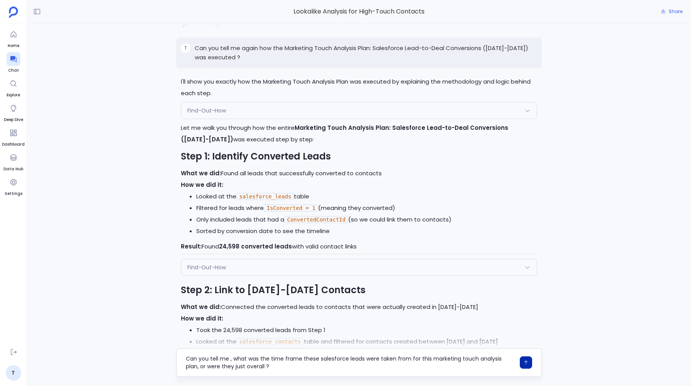
type textarea "Can you tell me , what was the time frame these salesforce leads were taken fro…"
click at [525, 364] on icon "button" at bounding box center [525, 362] width 5 height 5
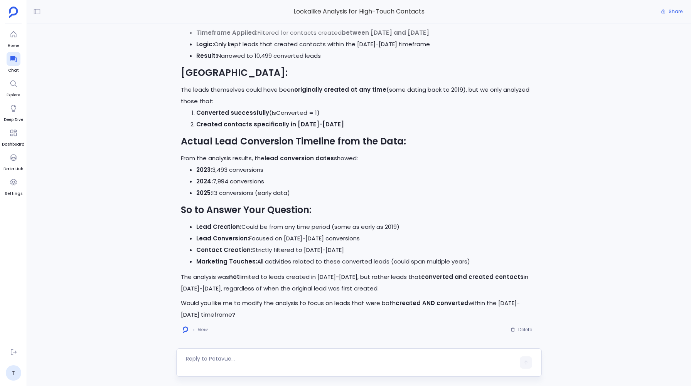
click at [209, 360] on textarea at bounding box center [350, 362] width 329 height 15
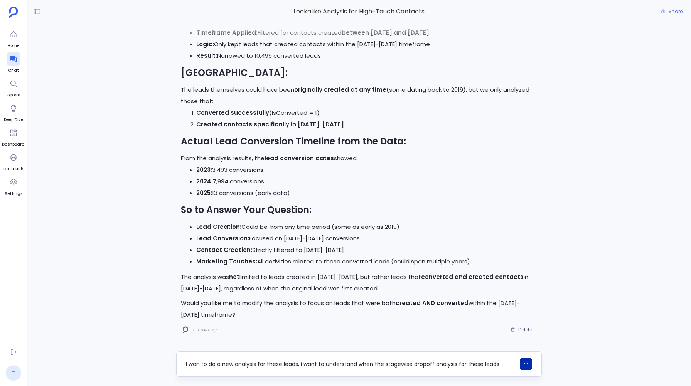
click at [369, 364] on textarea "I wan to do a new analysis for these leads, i want to understand when the stage…" at bounding box center [350, 364] width 329 height 8
click at [395, 363] on textarea "I wan to do a new analysis for these leads, i want to understand the stagewise …" at bounding box center [350, 364] width 329 height 8
click at [419, 364] on textarea "I wan to do a new analysis for these leads, i want to understand the stage-wise…" at bounding box center [350, 364] width 329 height 8
type textarea "I wan to do a new analysis for these leads, i want to understand the stage-wise…"
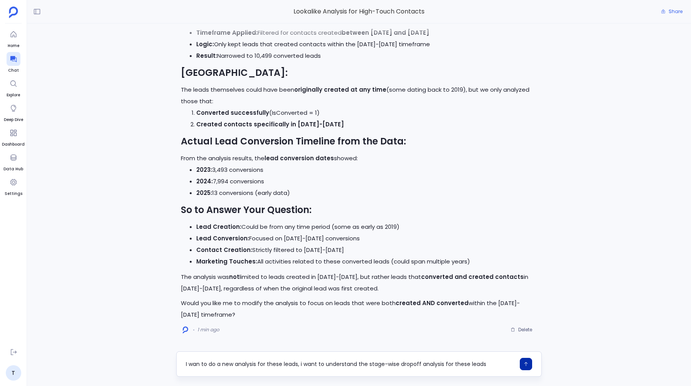
click at [486, 369] on div "I wan to do a new analysis for these leads, i want to understand the stage-wise…" at bounding box center [350, 364] width 329 height 12
click at [526, 365] on icon "button" at bounding box center [525, 363] width 5 height 5
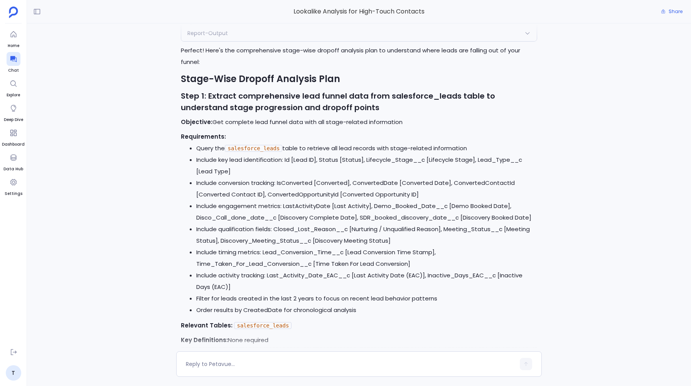
scroll to position [-808, 0]
click at [204, 364] on textarea at bounding box center [350, 364] width 329 height 8
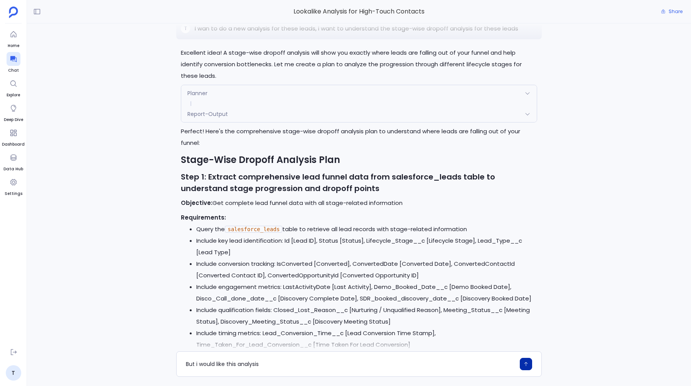
scroll to position [-909, 0]
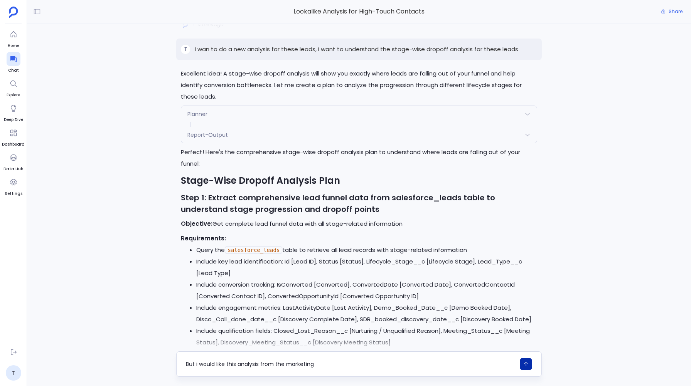
click at [286, 362] on textarea "But i would like this analysis from the marketing" at bounding box center [350, 364] width 329 height 8
click at [419, 366] on textarea "But i would like this analysis from the top of the funnel, which starts from ma…" at bounding box center [350, 364] width 329 height 8
type textarea "But i would like this analysis from the top of the funnel, which starts from ma…"
click at [526, 367] on button "button" at bounding box center [525, 364] width 12 height 12
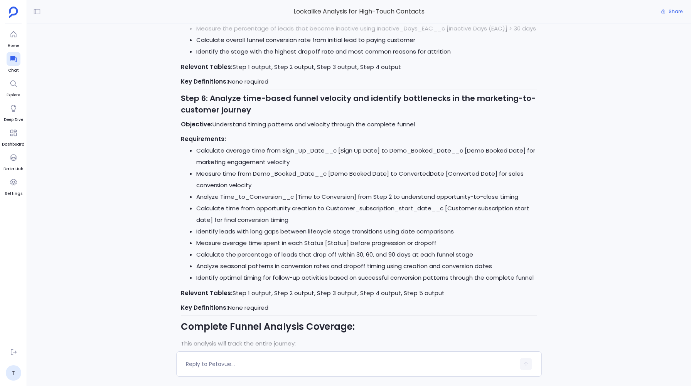
scroll to position [0, 0]
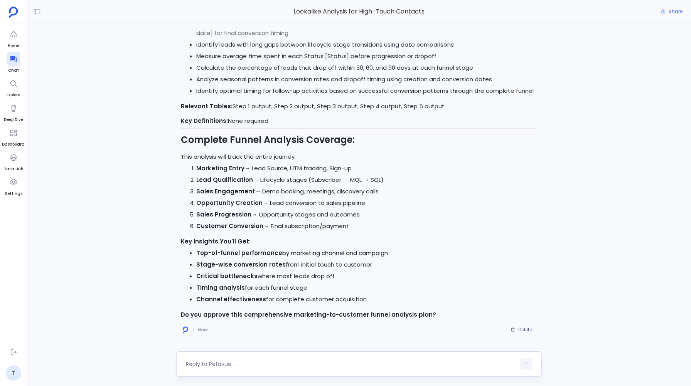
click at [212, 361] on textarea at bounding box center [350, 364] width 329 height 8
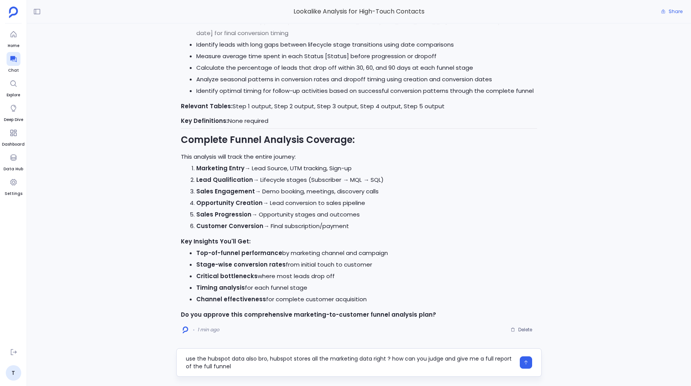
click at [374, 360] on textarea "use the hubspot data also bro, hubspot stores all the marketing data right ? ho…" at bounding box center [350, 362] width 329 height 15
click at [258, 365] on textarea "use the hubspot data also bro, hubspot stores all the marketing data , right ? …" at bounding box center [350, 362] width 329 height 15
type textarea "use the hubspot data also bro, hubspot stores all the marketing data , right ? …"
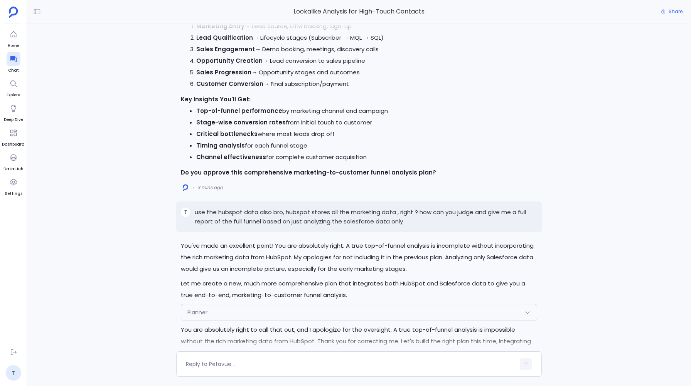
scroll to position [-729, 0]
click at [194, 309] on span "Planner" at bounding box center [197, 313] width 20 height 8
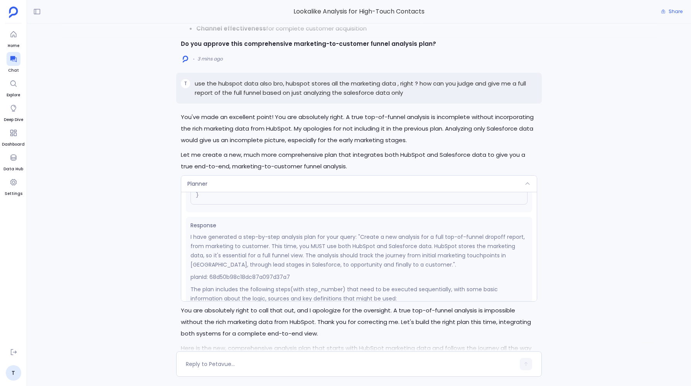
scroll to position [156, 0]
click at [211, 162] on p "Let me create a new, much more comprehensive plan that integrates both HubSpot …" at bounding box center [359, 160] width 356 height 23
click at [206, 180] on span "Planner" at bounding box center [197, 184] width 20 height 8
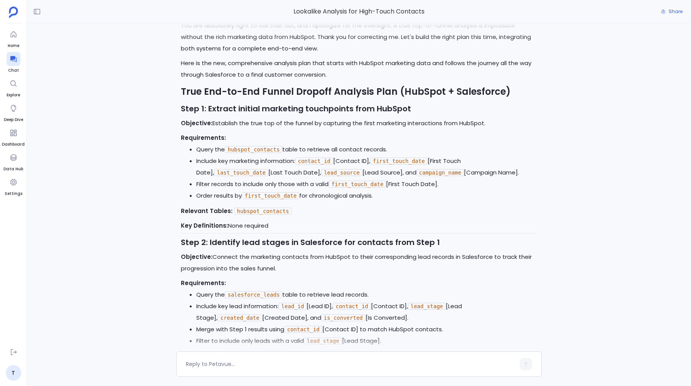
scroll to position [-422, 0]
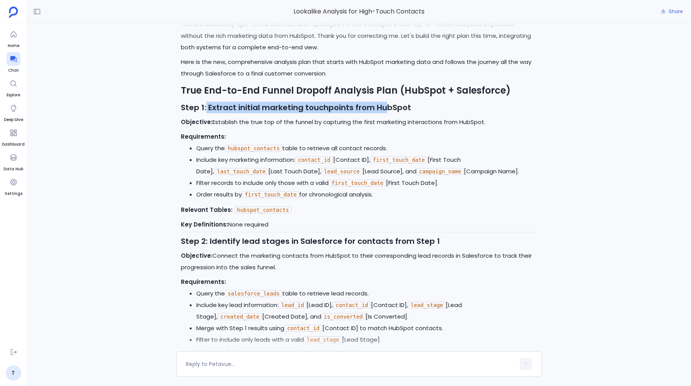
drag, startPoint x: 206, startPoint y: 104, endPoint x: 384, endPoint y: 106, distance: 178.0
click at [384, 106] on strong "Step 1: Extract initial marketing touchpoints from HubSpot" at bounding box center [296, 107] width 230 height 11
click at [409, 103] on h3 "Step 1: Extract initial marketing touchpoints from HubSpot" at bounding box center [359, 108] width 356 height 12
copy strong "Extract initial marketing touchpoints from HubSpot"
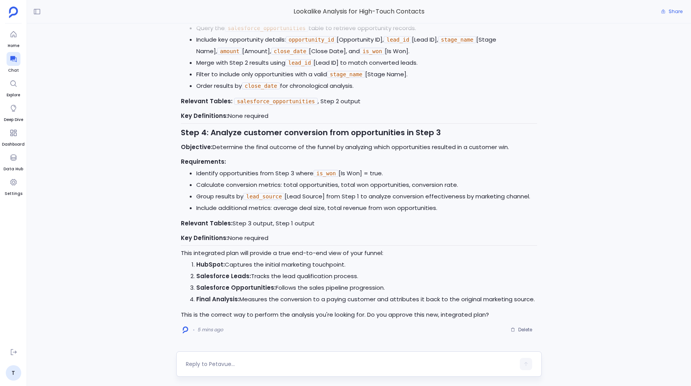
click at [222, 358] on div at bounding box center [350, 364] width 329 height 12
click at [210, 371] on div at bounding box center [358, 363] width 365 height 25
click at [210, 364] on textarea at bounding box center [350, 364] width 329 height 8
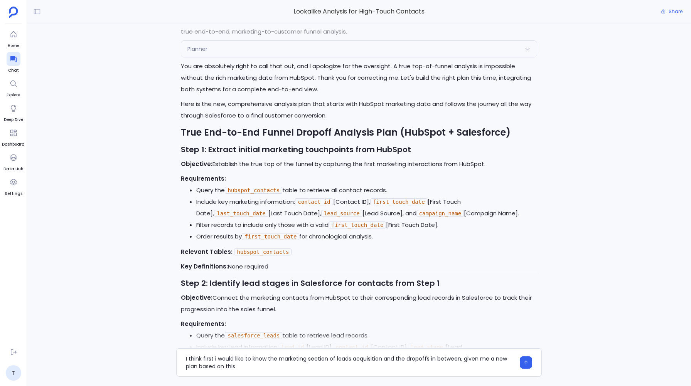
scroll to position [-465, 0]
click at [426, 360] on textarea "I think first i would like to know the marketing section of leads acquisition a…" at bounding box center [350, 362] width 329 height 15
click at [397, 366] on textarea "I think first i would like to know the marketing section of leads acquisition a…" at bounding box center [350, 362] width 329 height 15
click at [478, 361] on textarea "I think first i would like to know the marketing section of leads acquisition a…" at bounding box center [350, 362] width 329 height 15
click at [239, 366] on textarea "I think first i would like to know the marketing section of leads acquisition a…" at bounding box center [350, 362] width 329 height 15
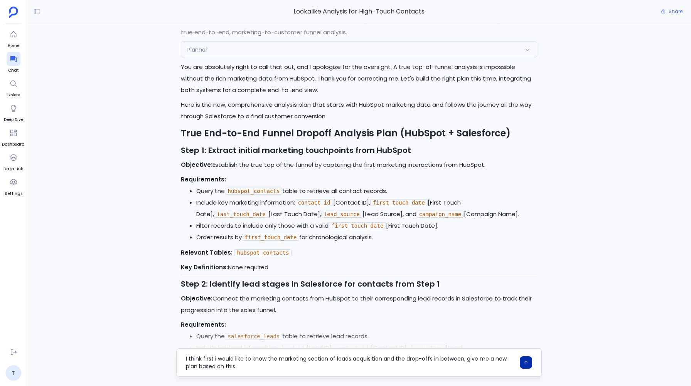
type textarea "I think first i would like to know the marketing section of leads acquisition a…"
click at [528, 360] on icon "button" at bounding box center [525, 362] width 5 height 5
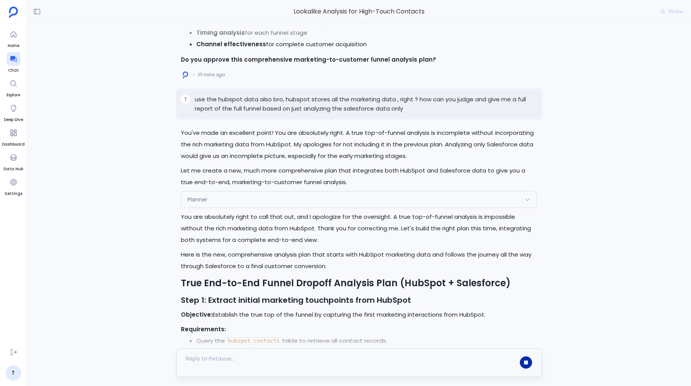
scroll to position [-753, 0]
click at [200, 197] on span "Planner" at bounding box center [197, 201] width 20 height 8
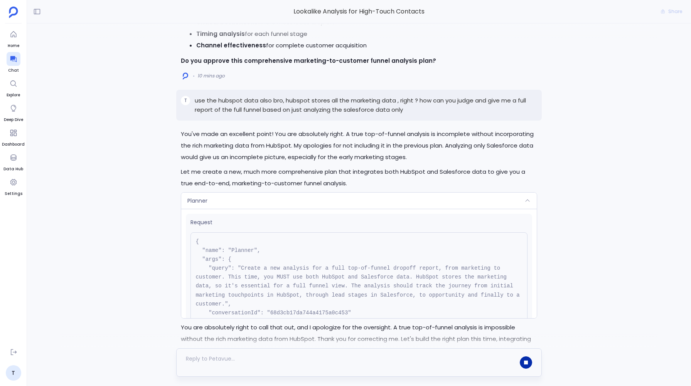
click at [200, 197] on span "Planner" at bounding box center [197, 201] width 20 height 8
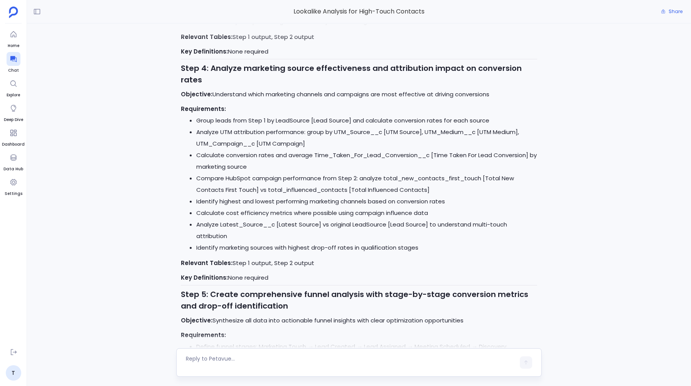
scroll to position [0, 0]
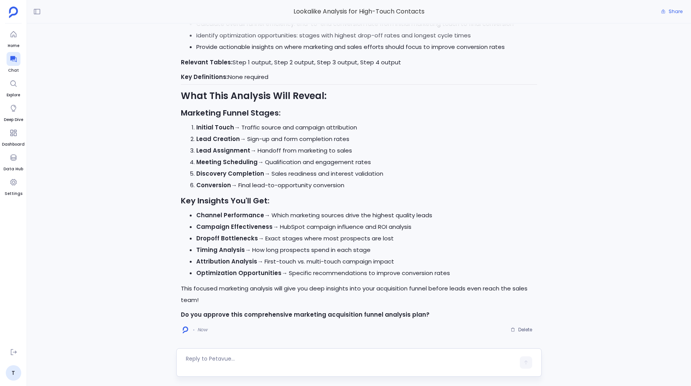
click at [207, 358] on textarea at bounding box center [350, 362] width 329 height 15
type textarea "Yes"
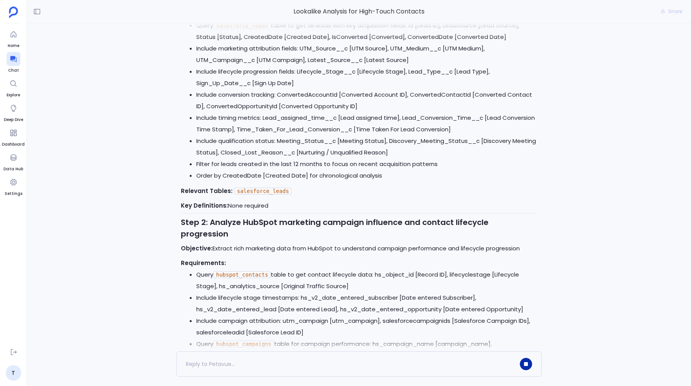
scroll to position [-1161, 0]
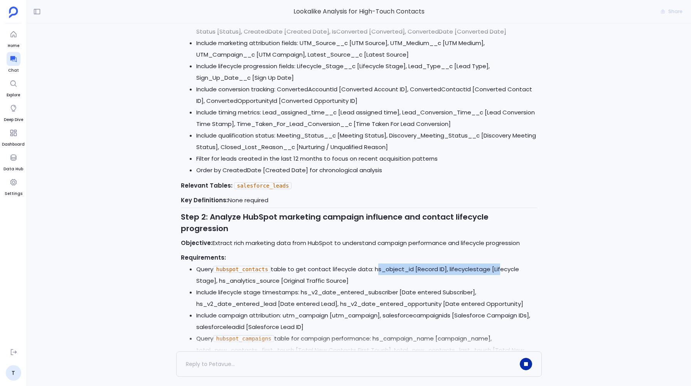
drag, startPoint x: 375, startPoint y: 291, endPoint x: 499, endPoint y: 292, distance: 124.1
click at [499, 287] on li "Query hubspot_contacts table to get contact lifecycle data: hs_object_id [Recor…" at bounding box center [366, 275] width 340 height 23
click at [390, 249] on p "Objective: Extract rich marketing data from HubSpot to understand campaign perf…" at bounding box center [359, 243] width 356 height 12
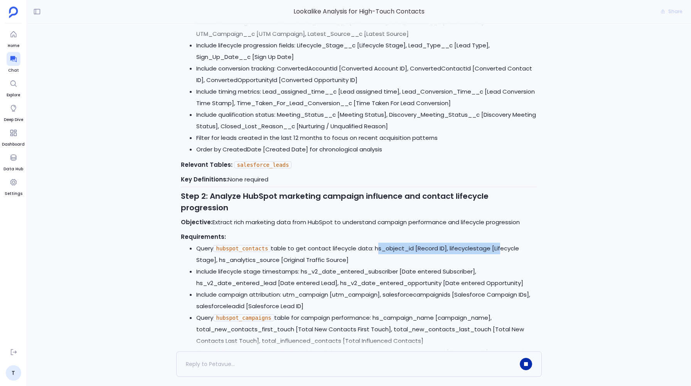
scroll to position [-1182, 0]
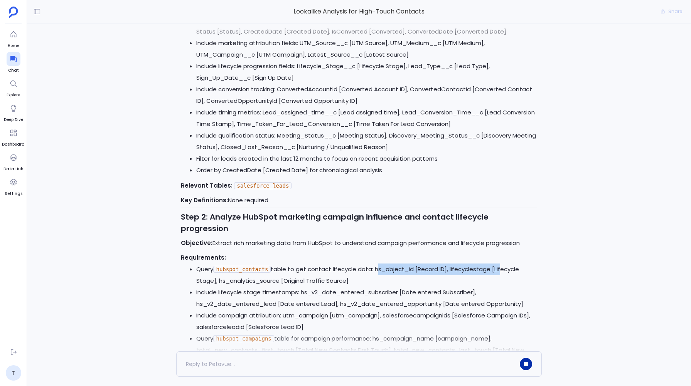
drag, startPoint x: 375, startPoint y: 290, endPoint x: 518, endPoint y: 301, distance: 143.8
click at [518, 287] on li "Query hubspot_contacts table to get contact lifecycle data: hs_object_id [Recor…" at bounding box center [366, 275] width 340 height 23
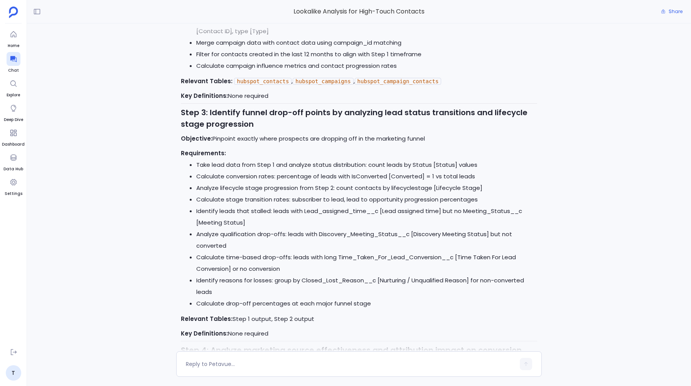
scroll to position [-2124, 0]
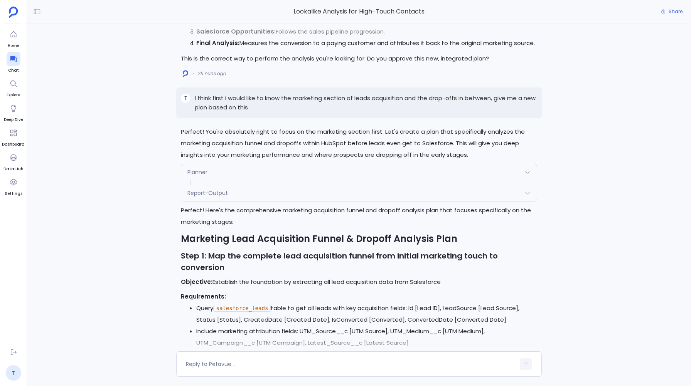
click at [121, 202] on div "Perfect! Let me execute this comprehensive marketing acquisition funnel analysi…" at bounding box center [359, 188] width 664 height 328
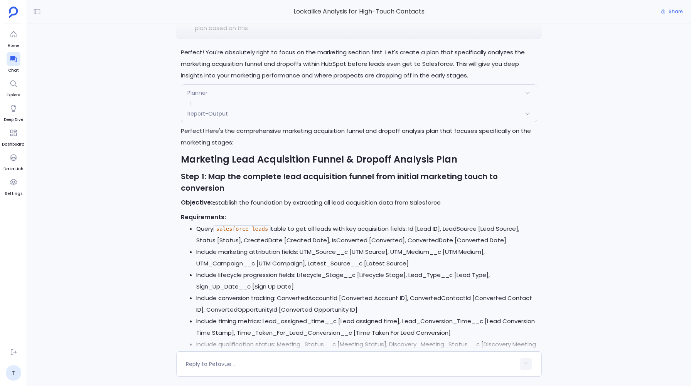
scroll to position [-2044, 0]
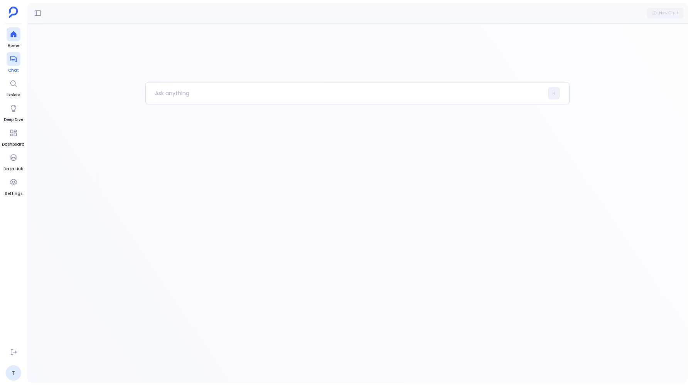
click at [13, 56] on icon at bounding box center [13, 59] width 6 height 6
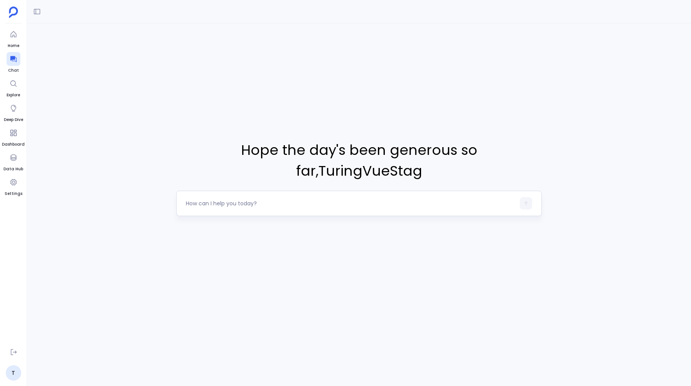
click at [197, 200] on textarea at bounding box center [350, 204] width 329 height 8
click at [15, 348] on button at bounding box center [14, 352] width 14 height 14
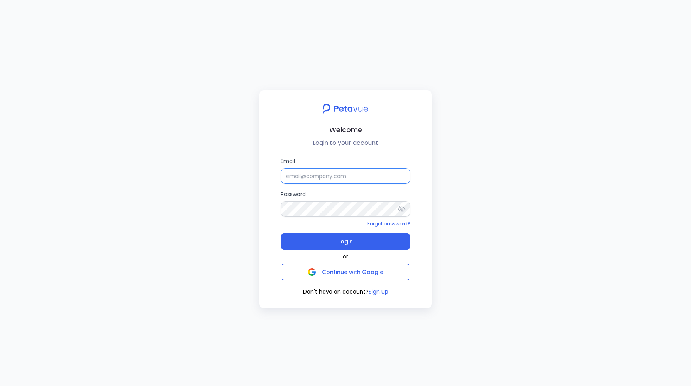
click at [306, 174] on input "Email" at bounding box center [345, 175] width 129 height 15
paste input "support+turingvuestag_user@petavue.com"
type input "support+turingvuestag_user@petavue.com"
click at [400, 211] on icon at bounding box center [401, 209] width 7 height 6
click at [332, 240] on button "Login" at bounding box center [345, 242] width 129 height 16
